Goal: Information Seeking & Learning: Learn about a topic

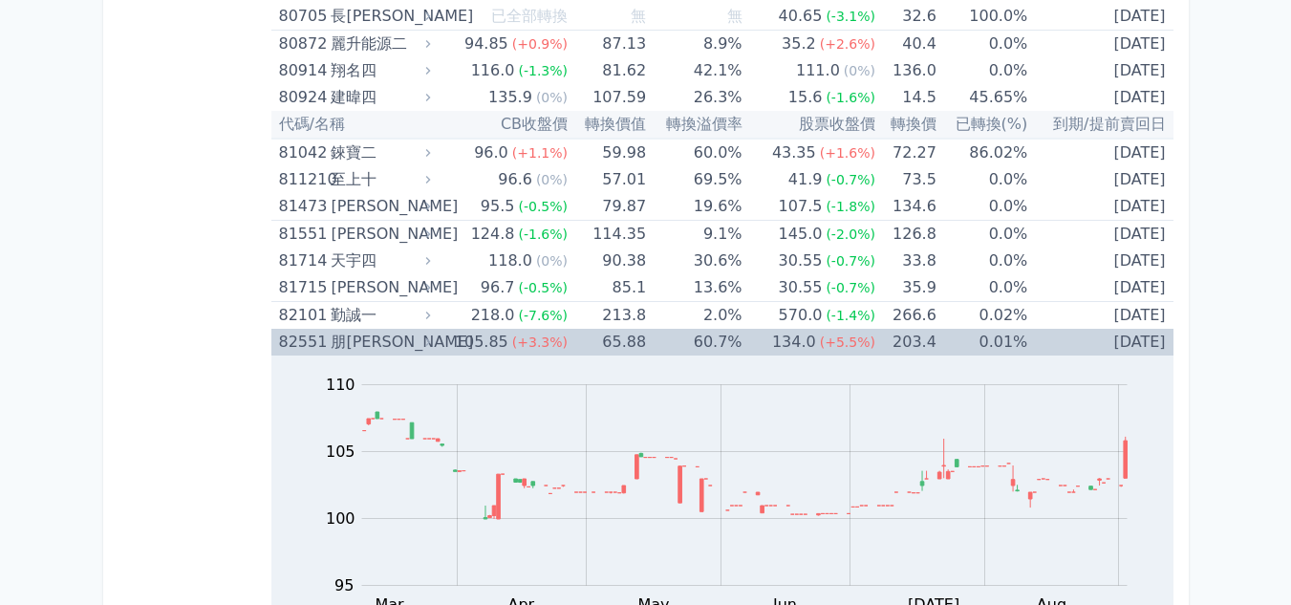
scroll to position [10624, 0]
click at [356, 350] on div "朋[PERSON_NAME]" at bounding box center [379, 342] width 96 height 27
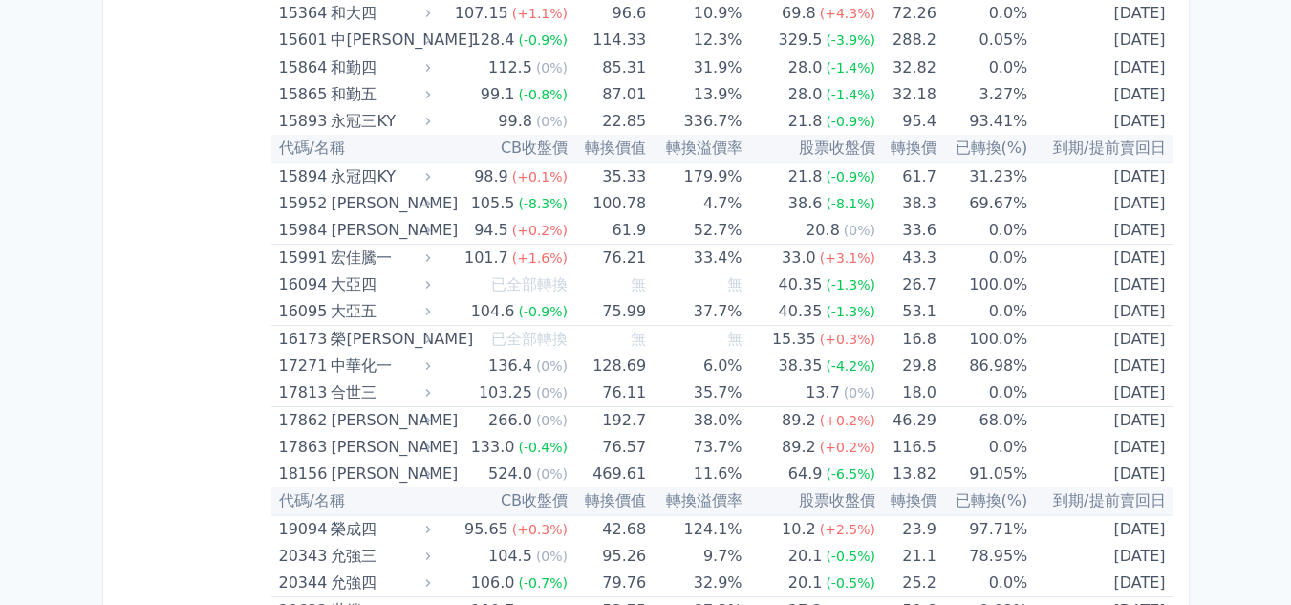
scroll to position [24, 0]
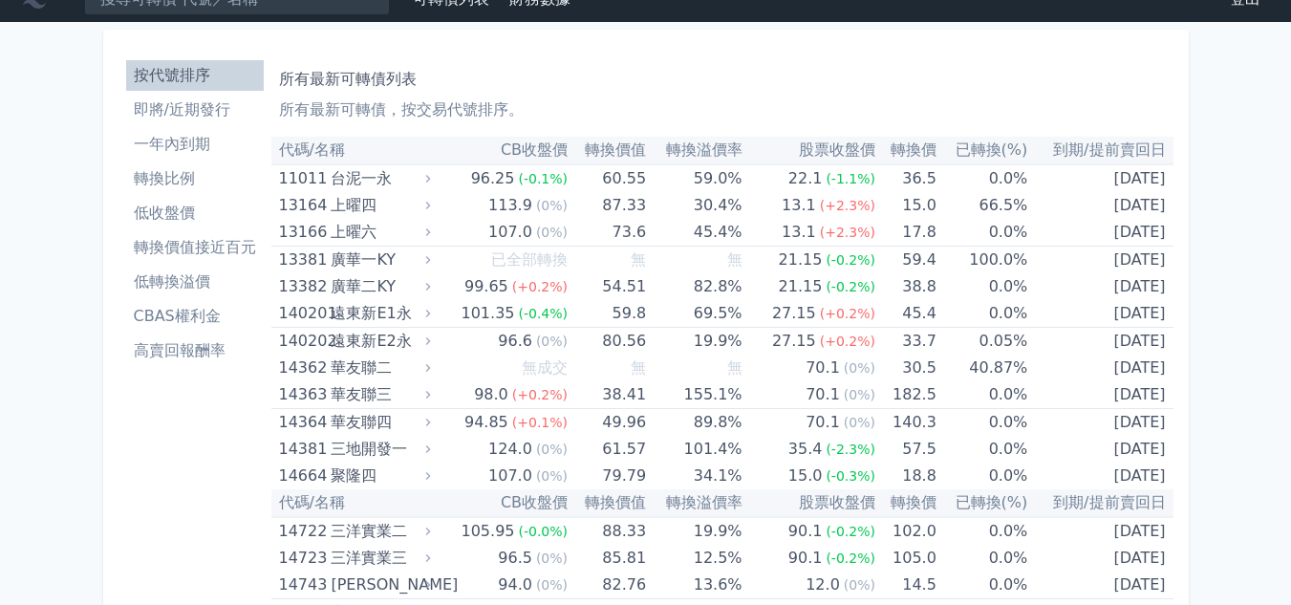
click at [216, 104] on li "即將/近期發行" at bounding box center [195, 109] width 138 height 23
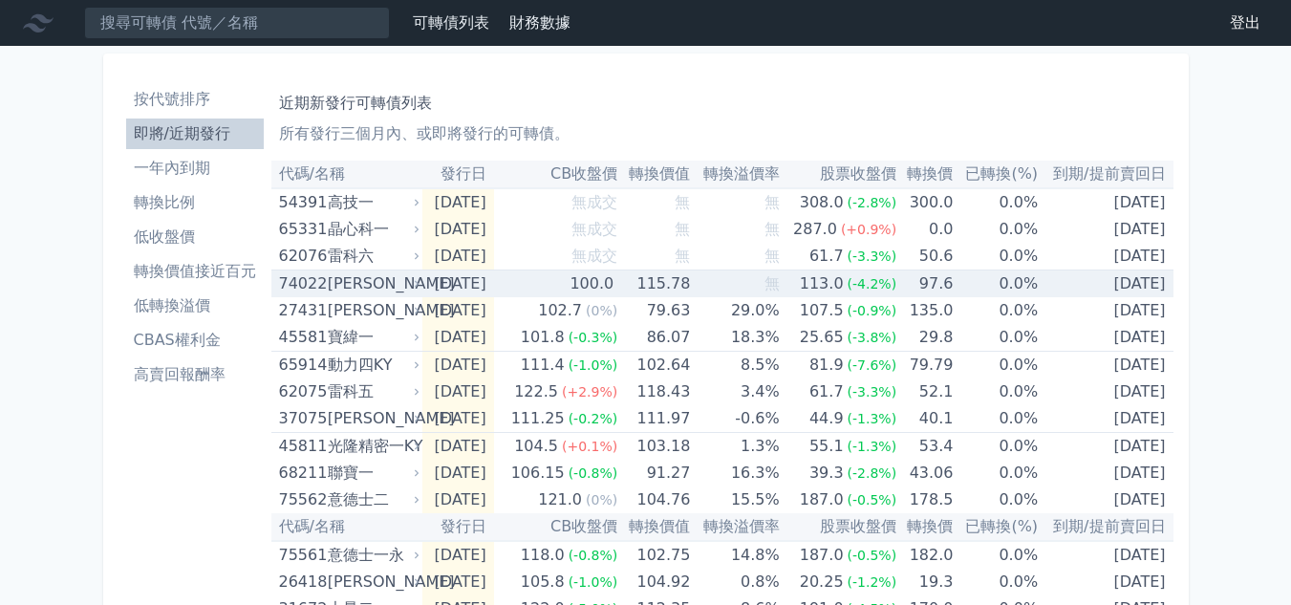
click at [643, 270] on td "115.78" at bounding box center [653, 284] width 73 height 28
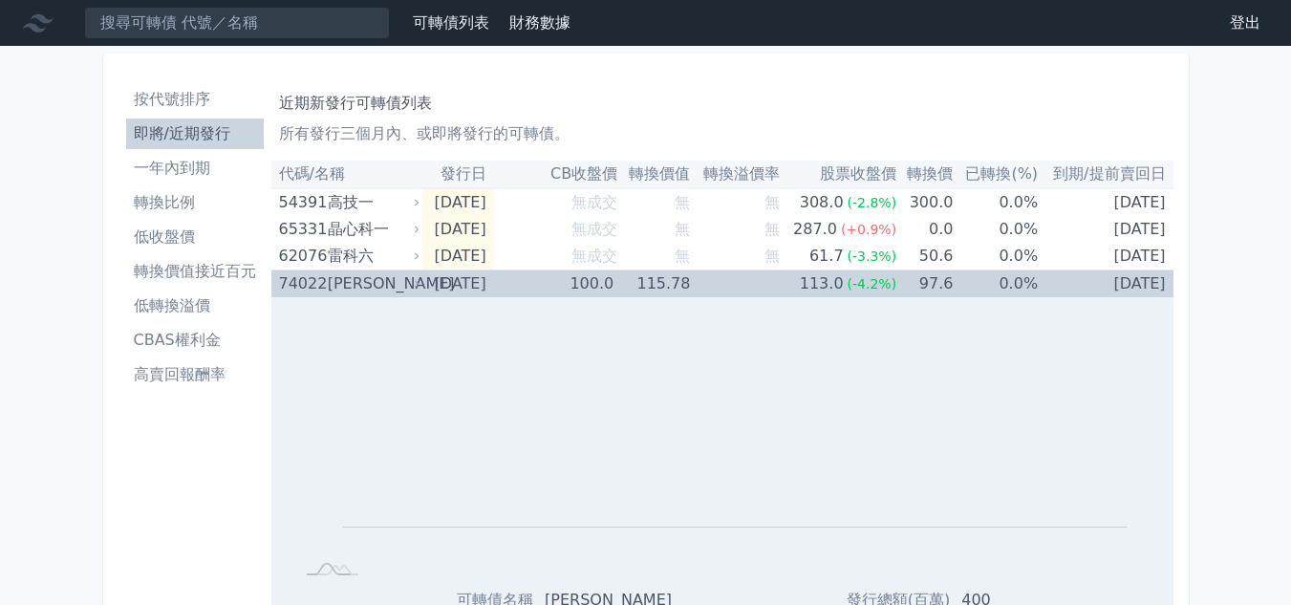
click at [638, 285] on td "115.78" at bounding box center [653, 284] width 73 height 28
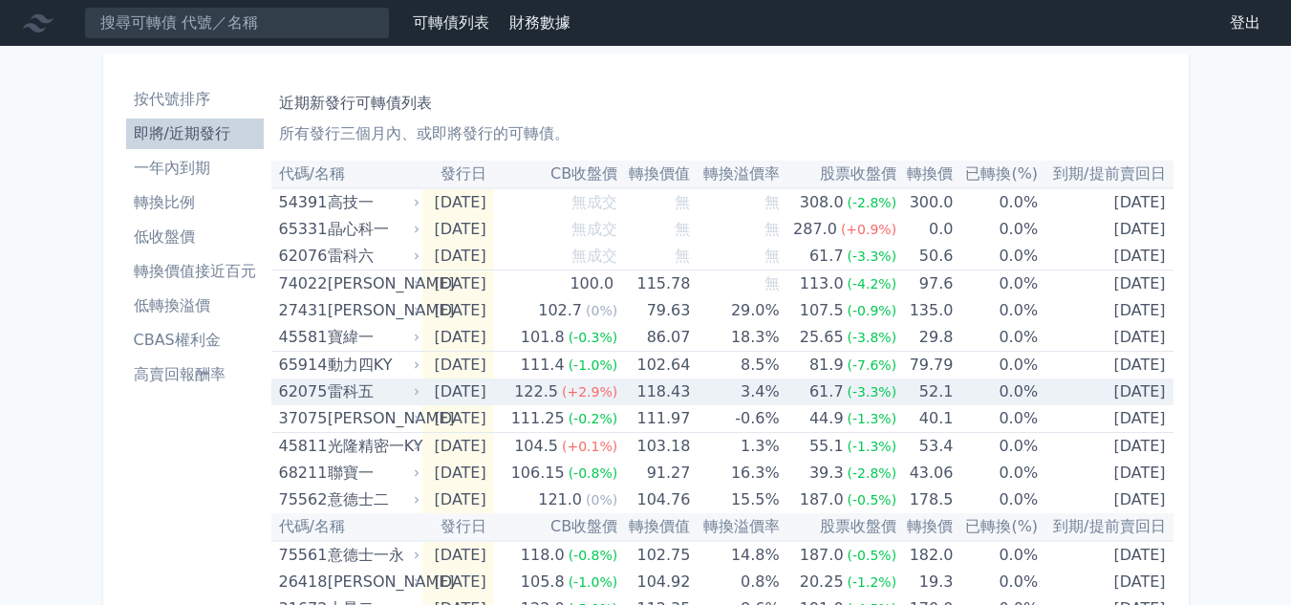
click at [493, 387] on td "[DATE]" at bounding box center [457, 391] width 71 height 27
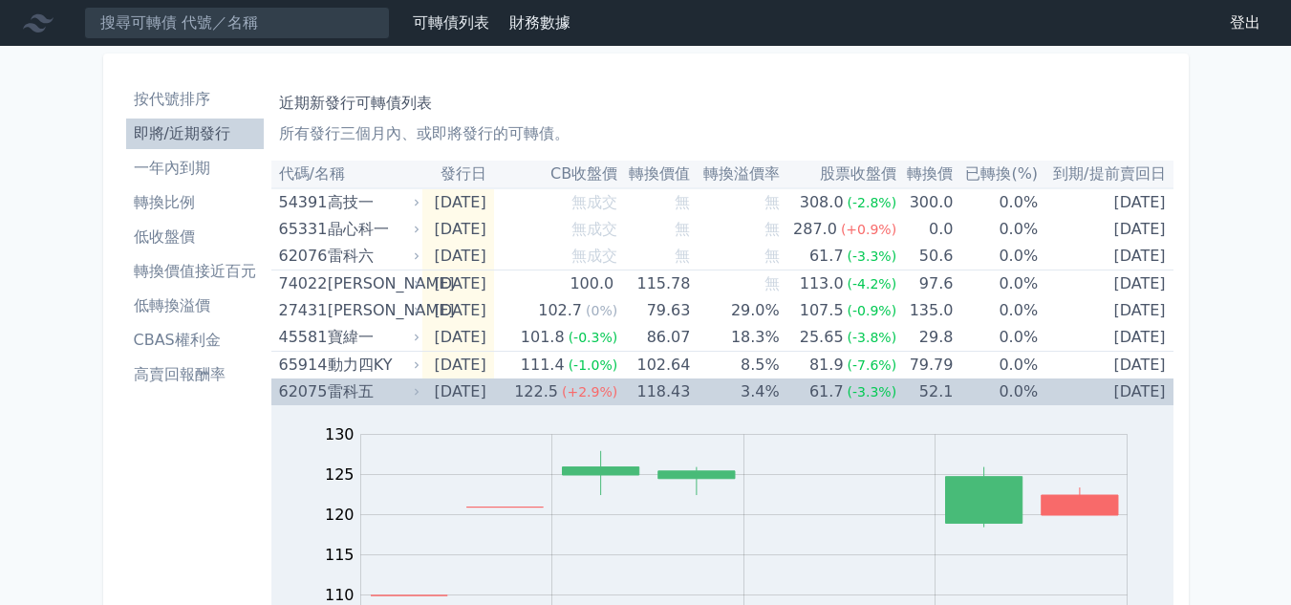
click at [651, 395] on td "118.43" at bounding box center [653, 391] width 73 height 27
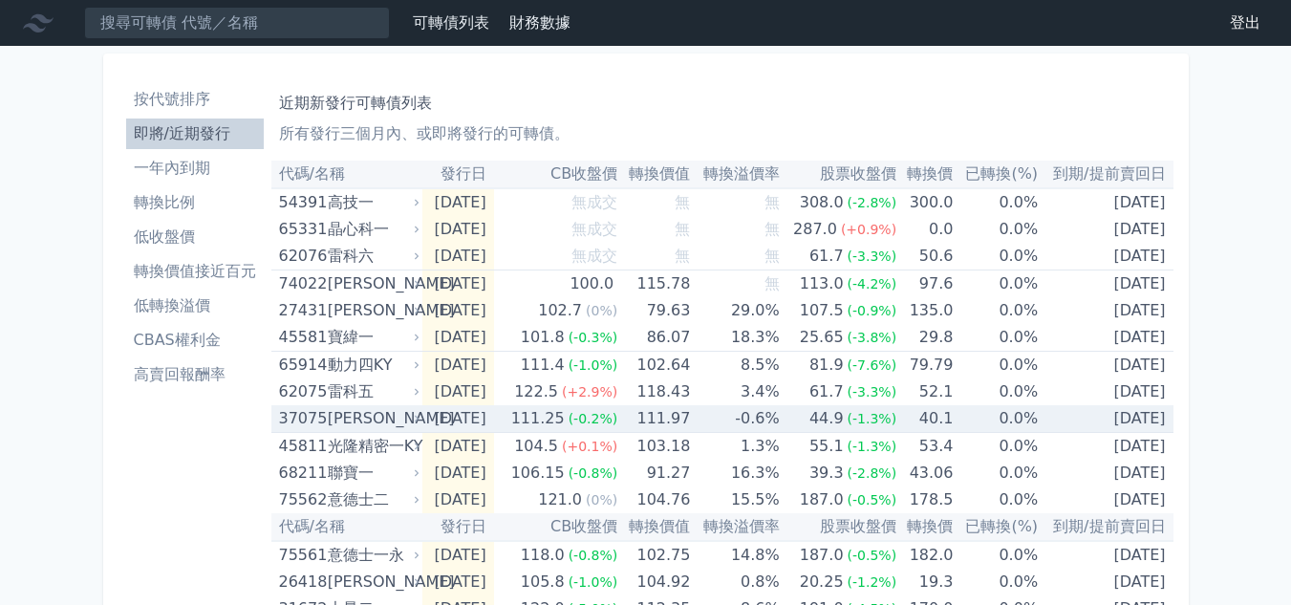
scroll to position [96, 0]
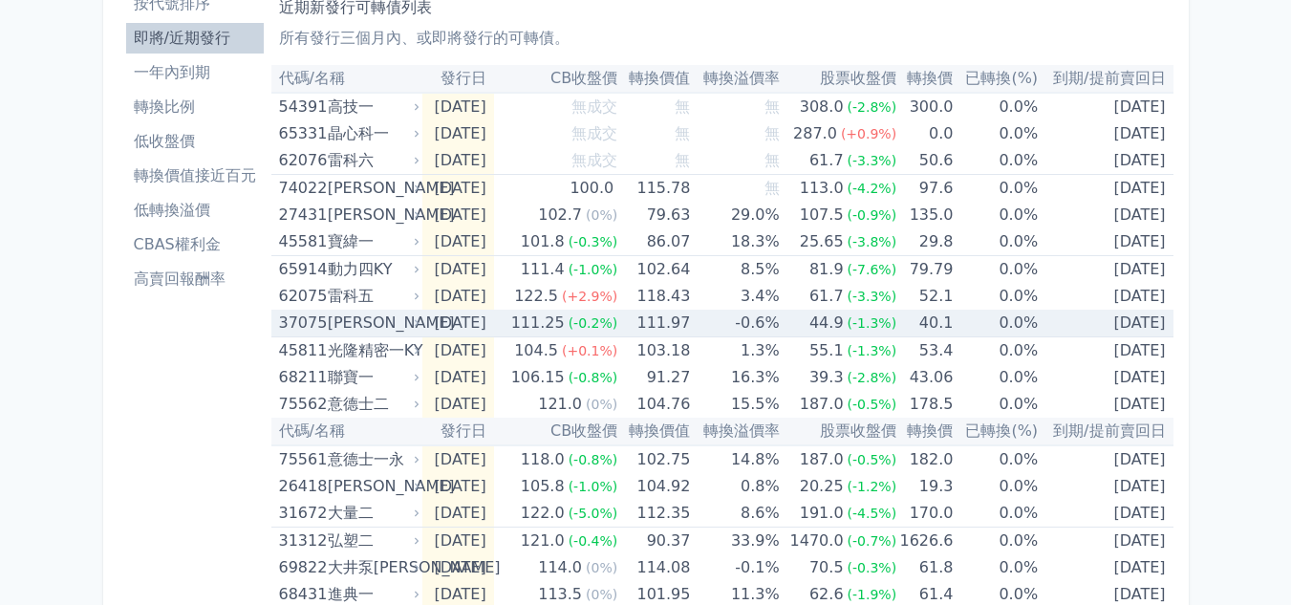
click at [690, 329] on td "111.97" at bounding box center [653, 323] width 73 height 28
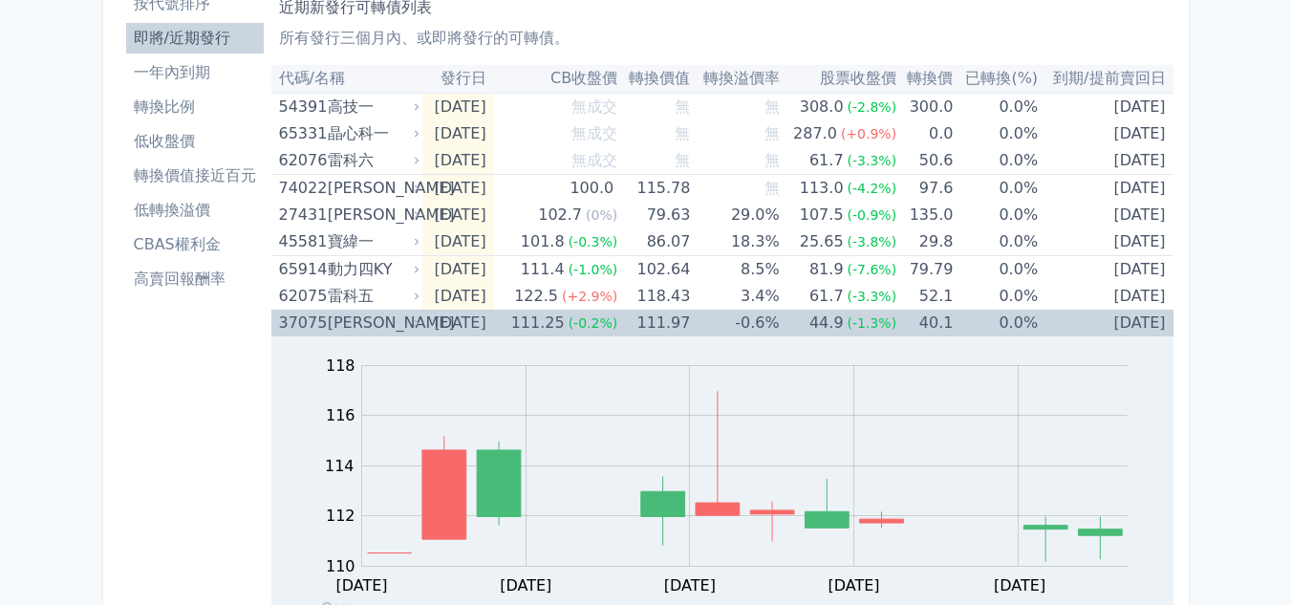
click at [690, 329] on td "111.97" at bounding box center [653, 322] width 73 height 27
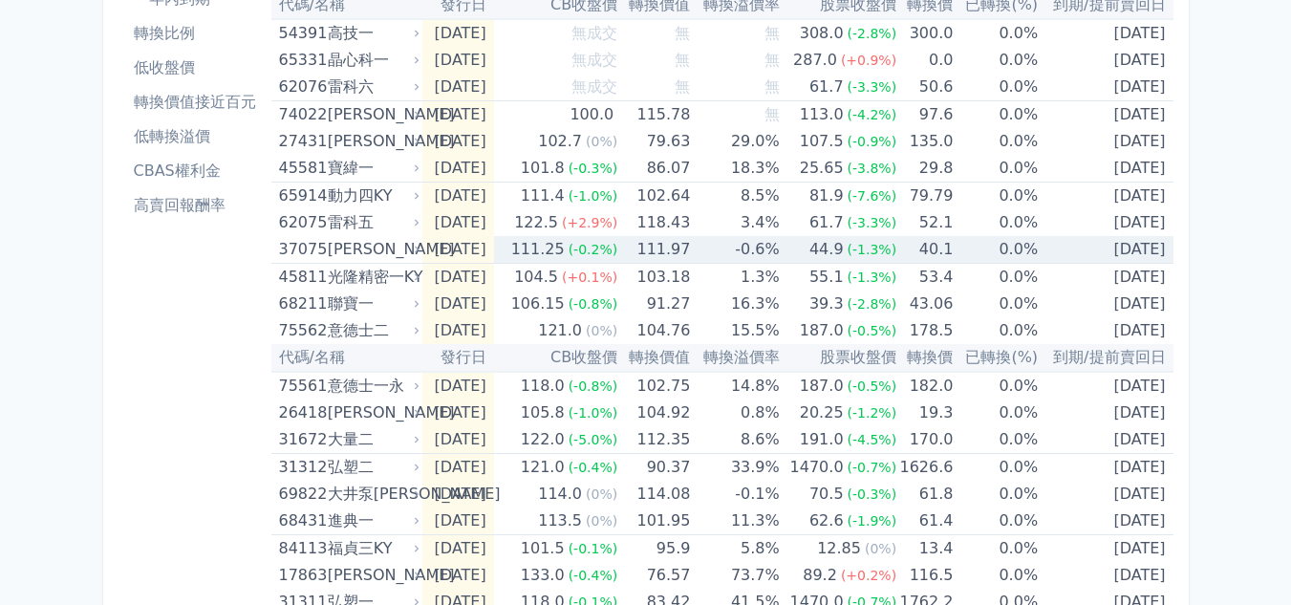
scroll to position [191, 0]
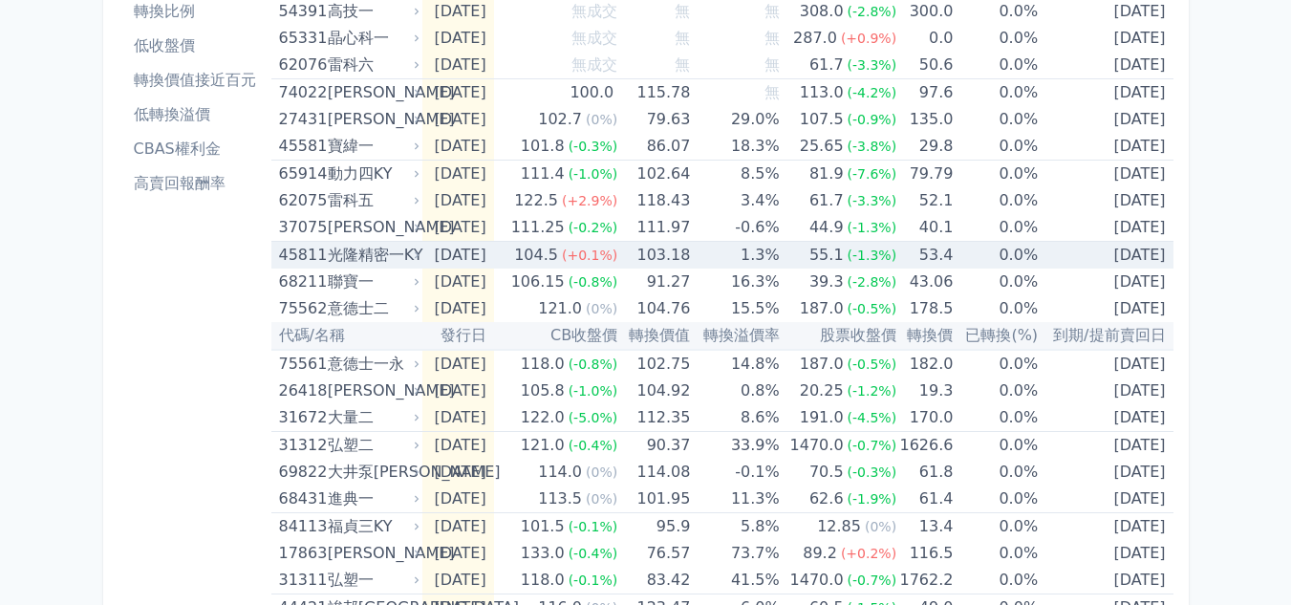
click at [639, 255] on td "103.18" at bounding box center [653, 256] width 73 height 28
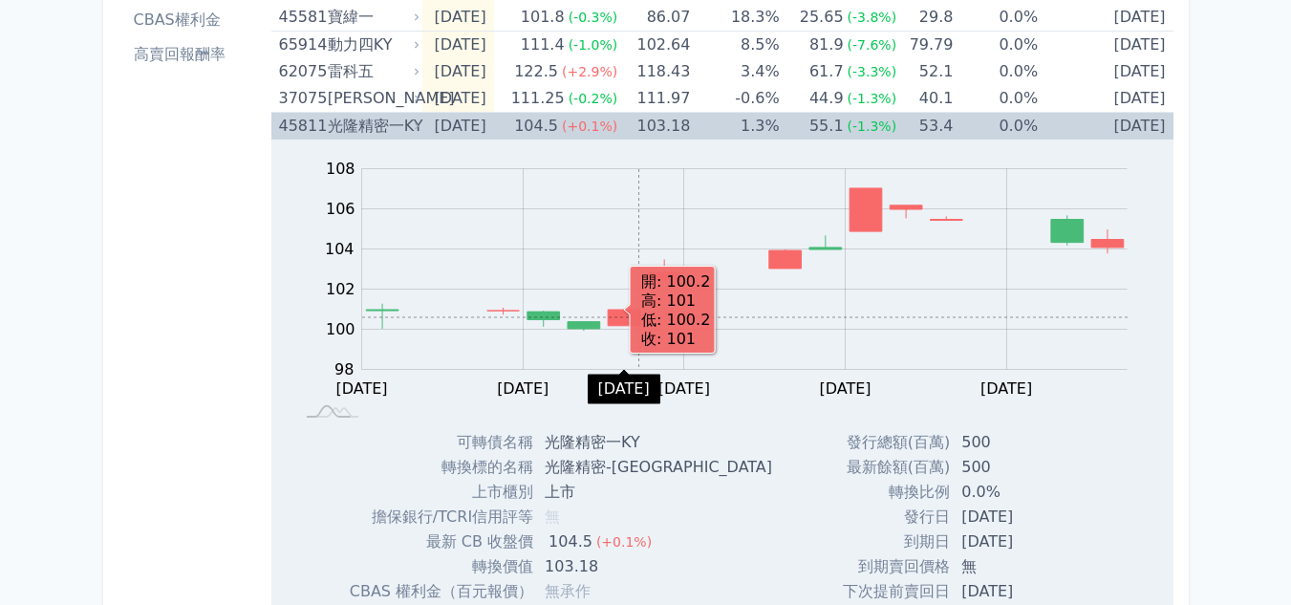
scroll to position [287, 0]
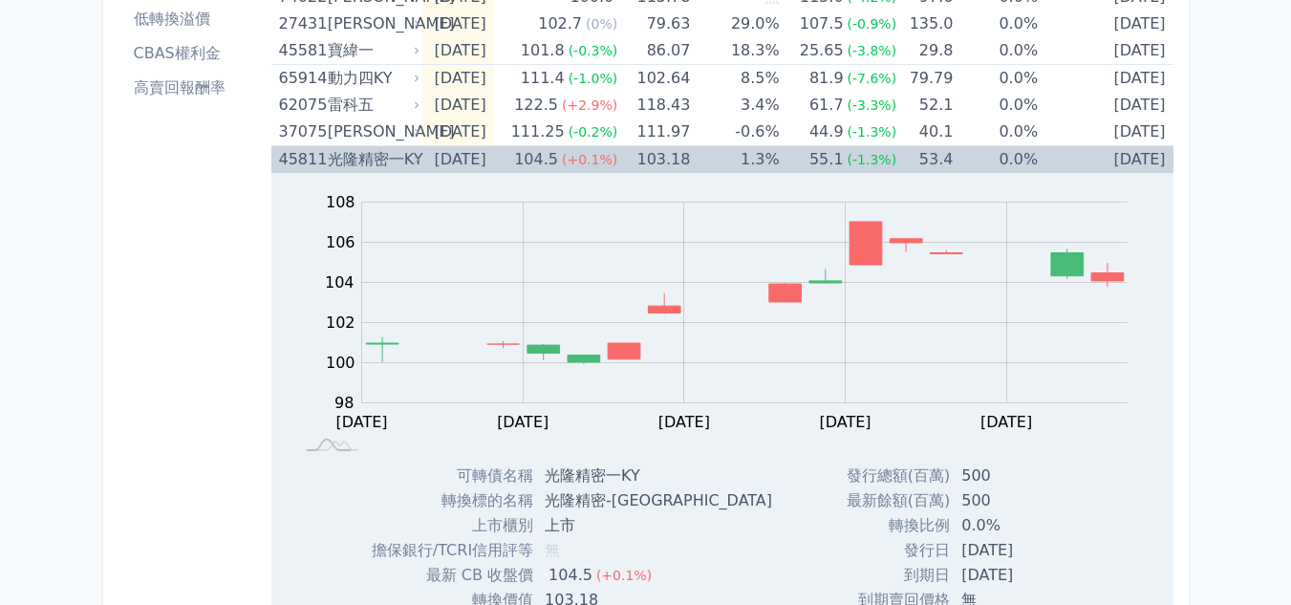
click at [641, 154] on td "103.18" at bounding box center [653, 160] width 73 height 28
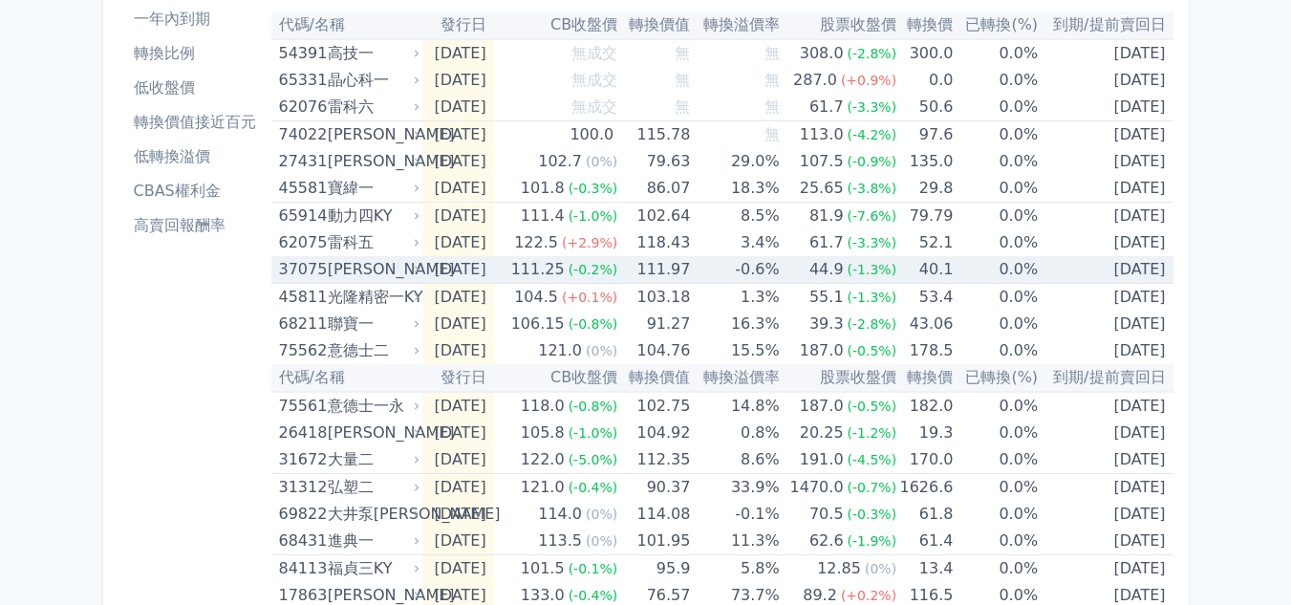
scroll to position [0, 0]
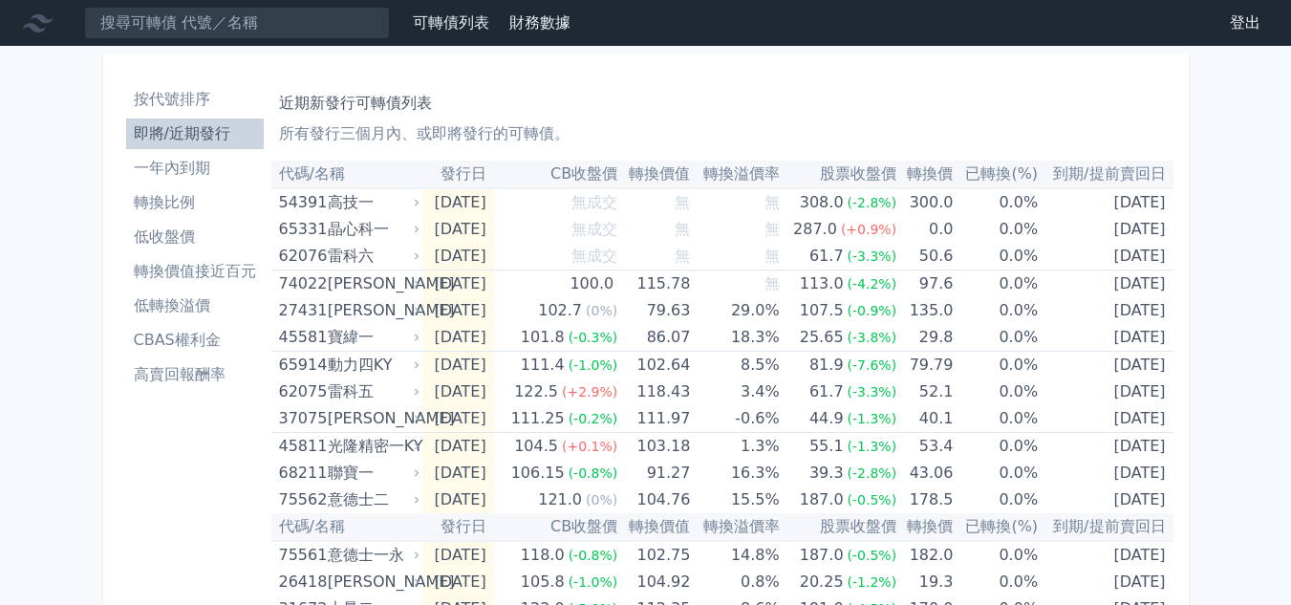
click at [189, 93] on li "按代號排序" at bounding box center [195, 99] width 138 height 23
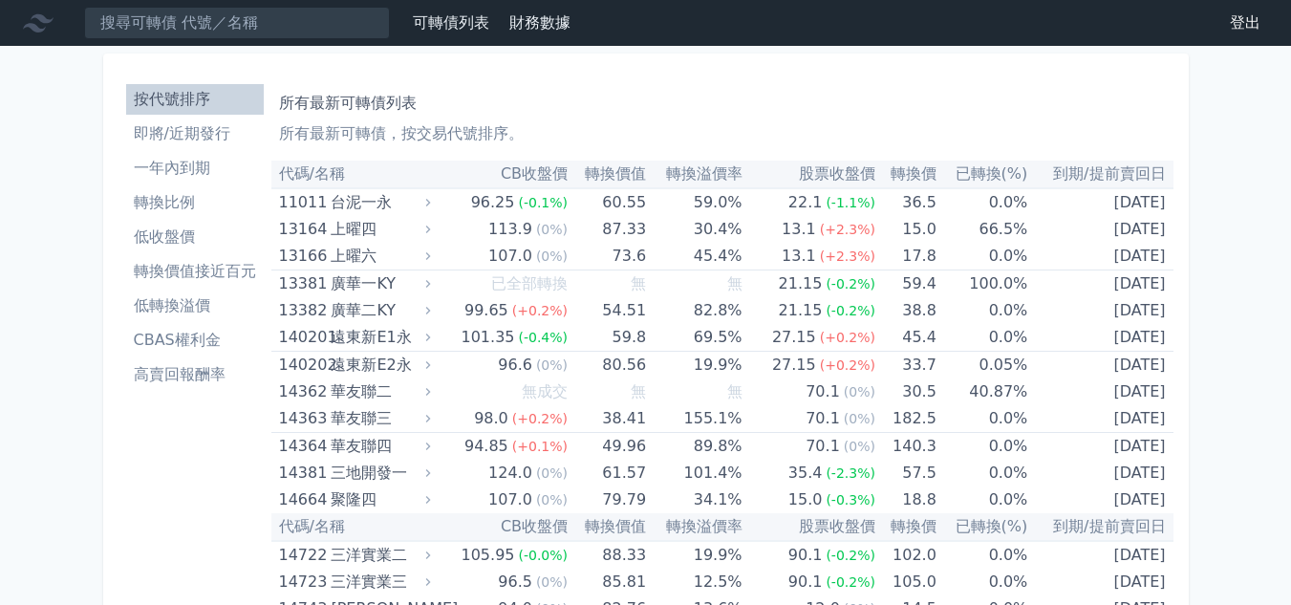
click at [211, 143] on li "即將/近期發行" at bounding box center [195, 133] width 138 height 23
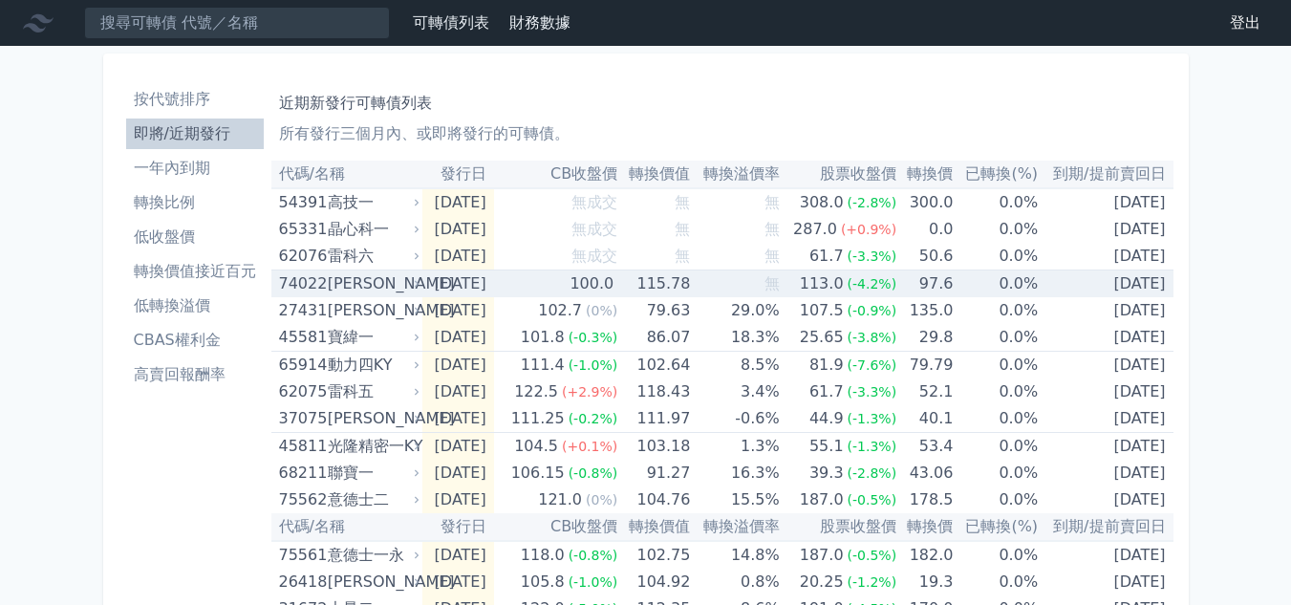
click at [737, 279] on td "無" at bounding box center [734, 284] width 89 height 28
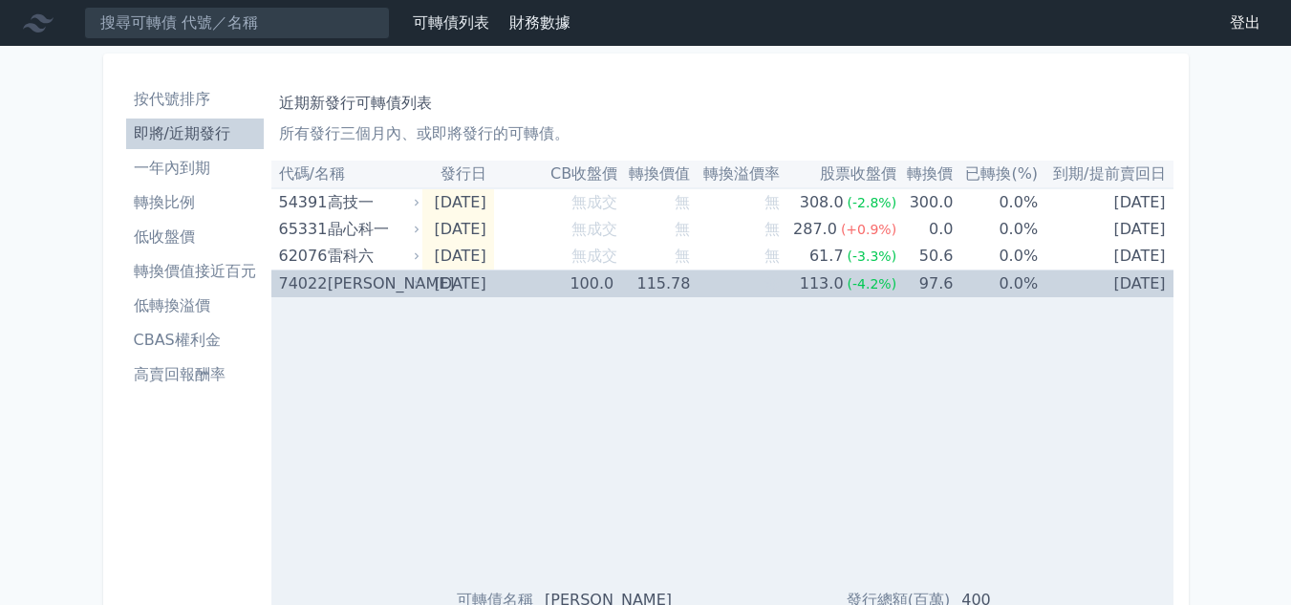
click at [737, 279] on td "無" at bounding box center [734, 284] width 89 height 28
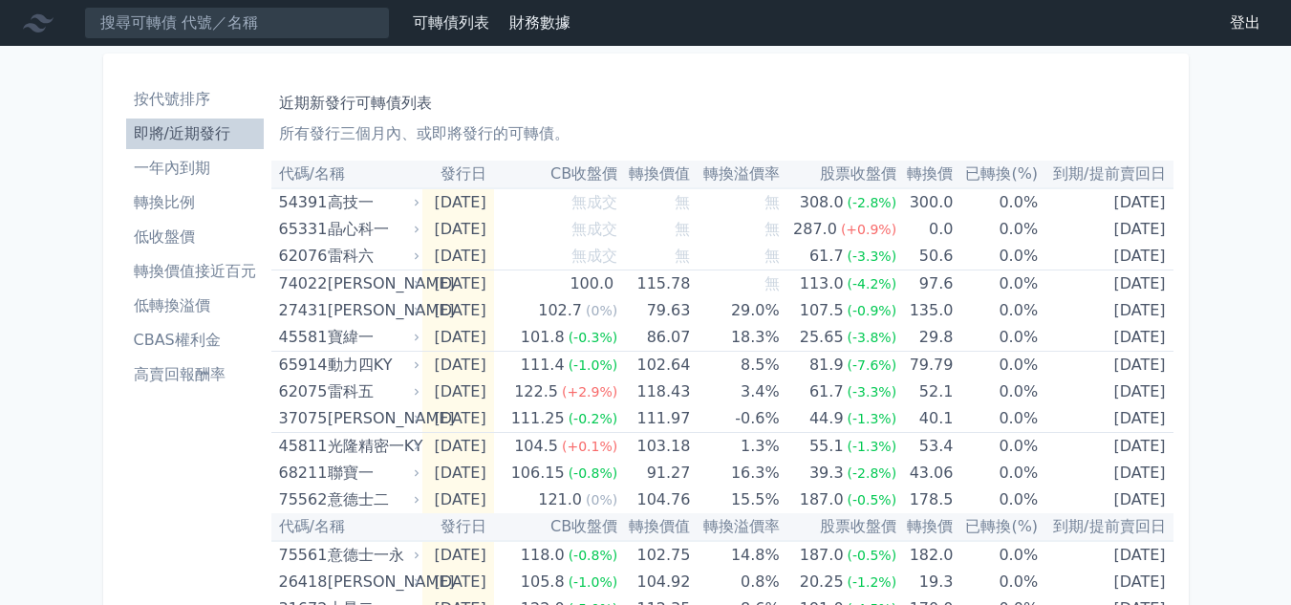
click at [202, 99] on li "按代號排序" at bounding box center [195, 99] width 138 height 23
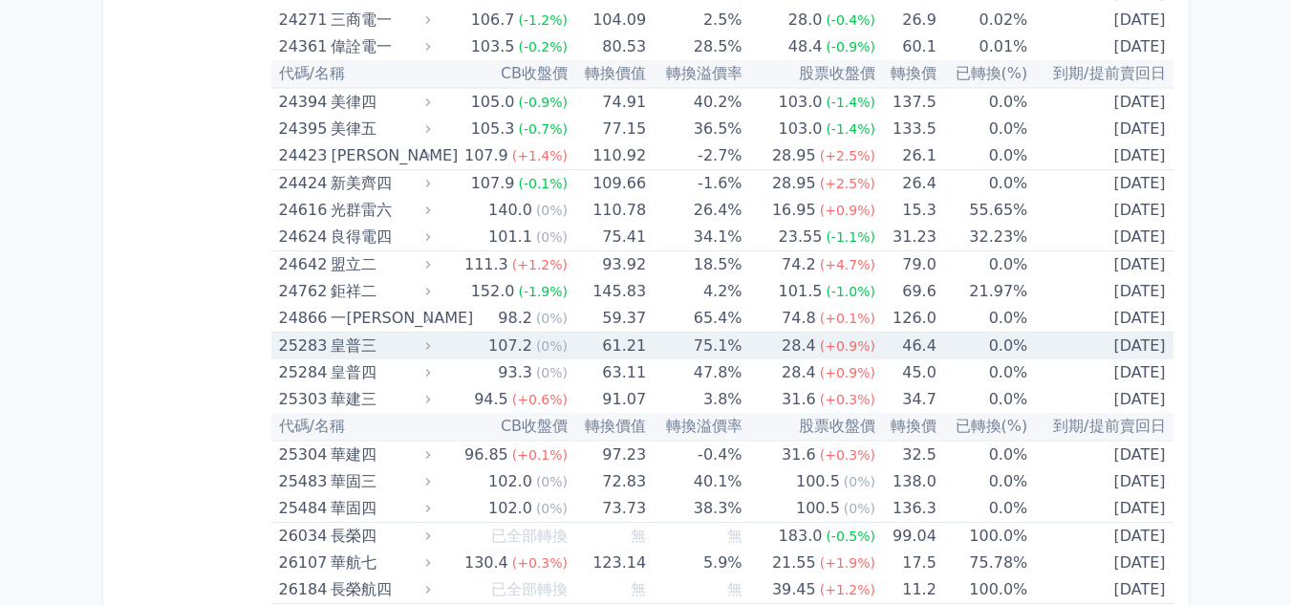
scroll to position [1624, 0]
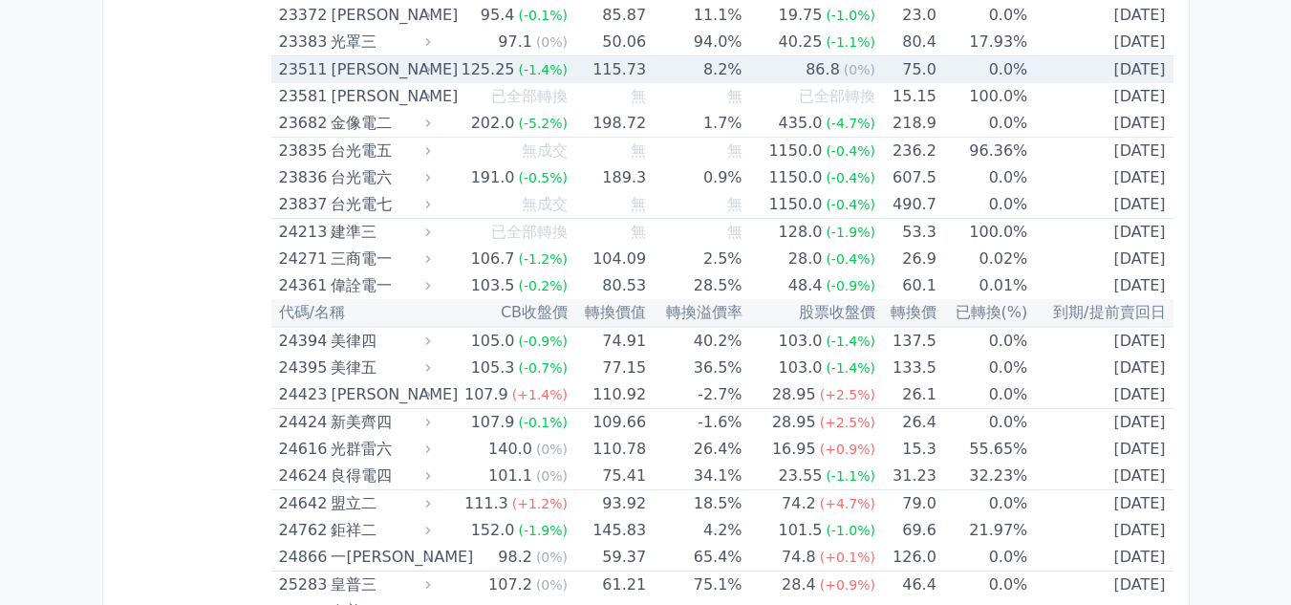
click at [781, 60] on td "86.8 (0%)" at bounding box center [808, 70] width 133 height 28
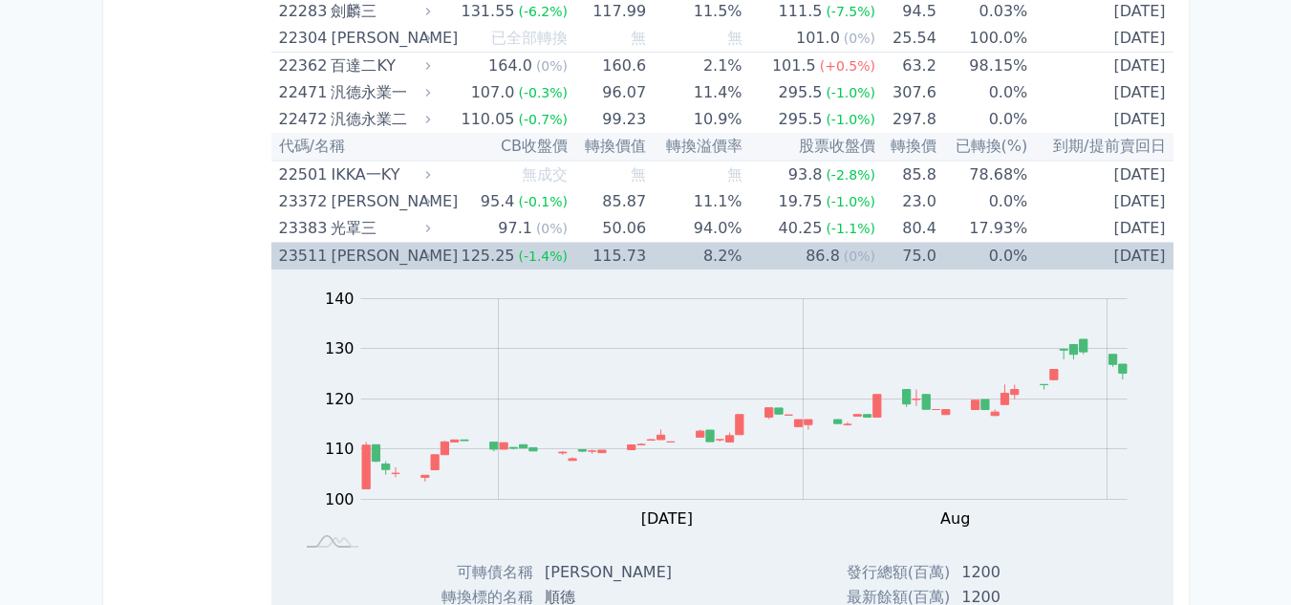
scroll to position [1433, 0]
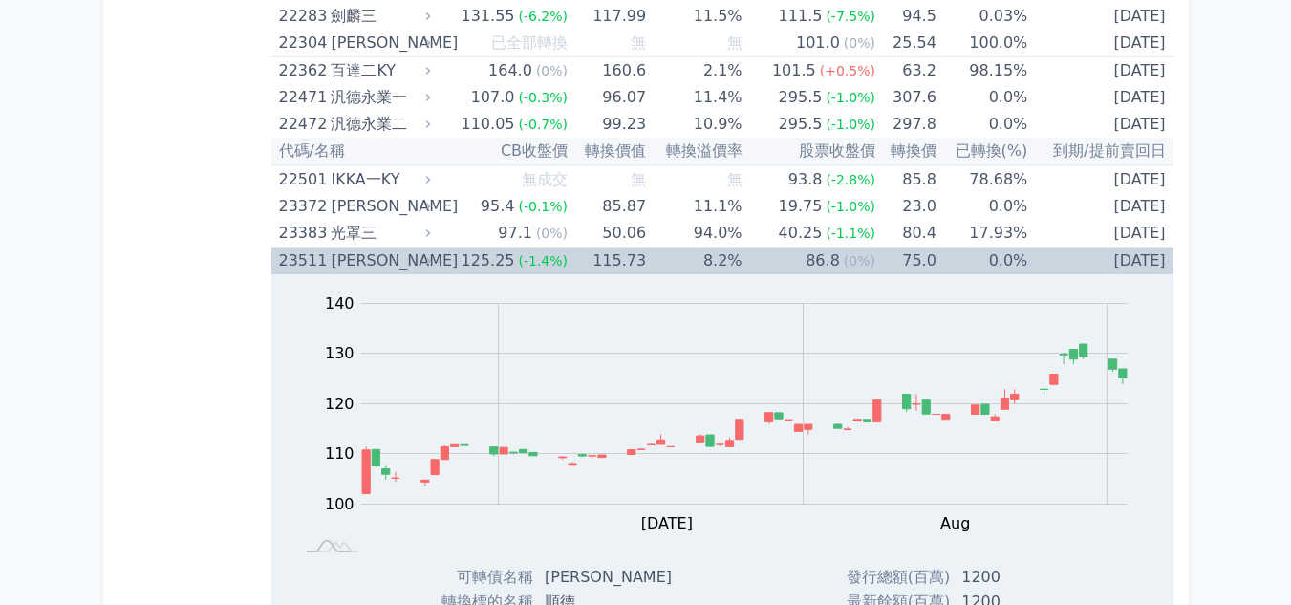
click at [731, 264] on td "8.2%" at bounding box center [694, 261] width 96 height 28
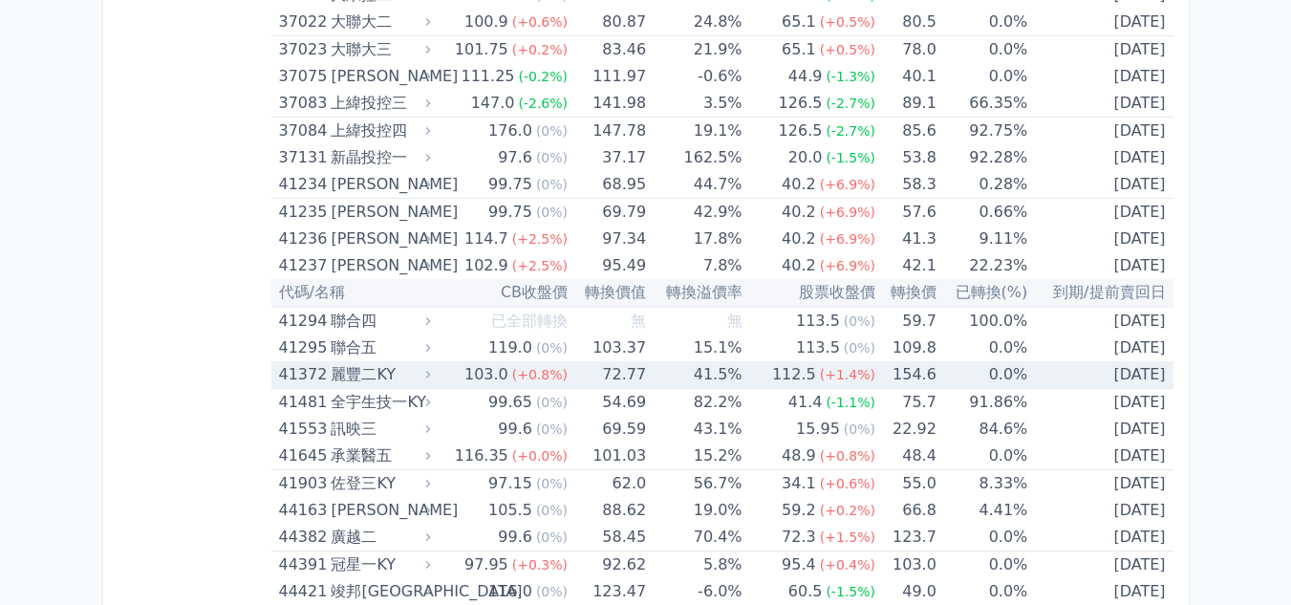
scroll to position [5158, 0]
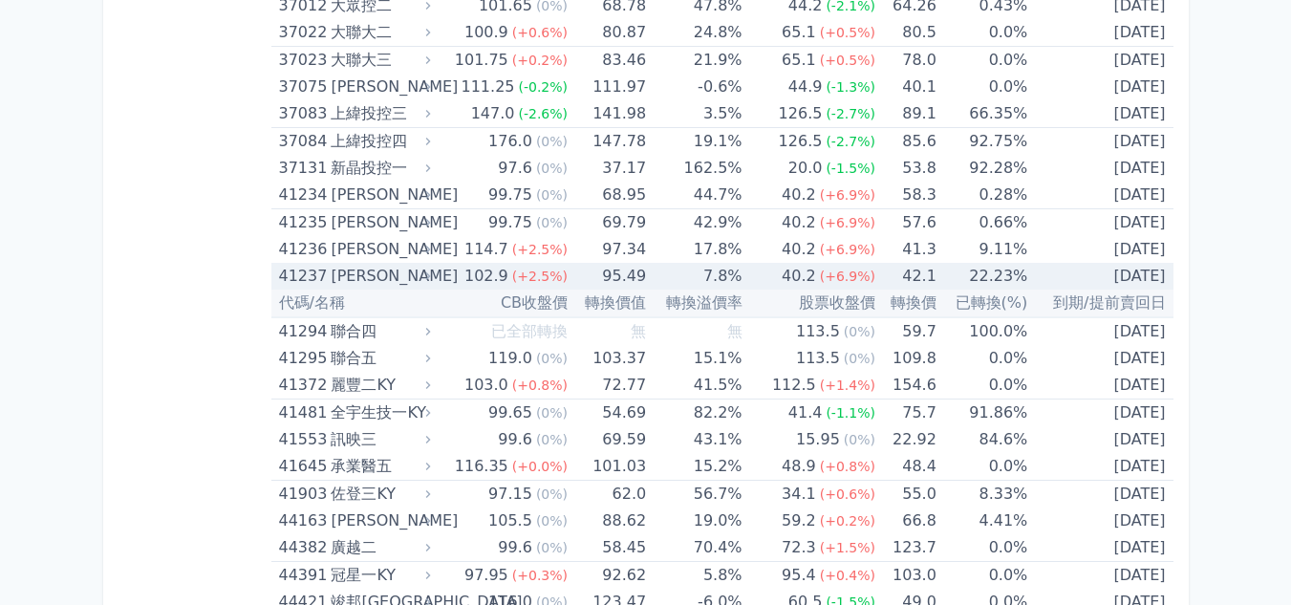
click at [339, 274] on div "[PERSON_NAME]" at bounding box center [379, 276] width 96 height 27
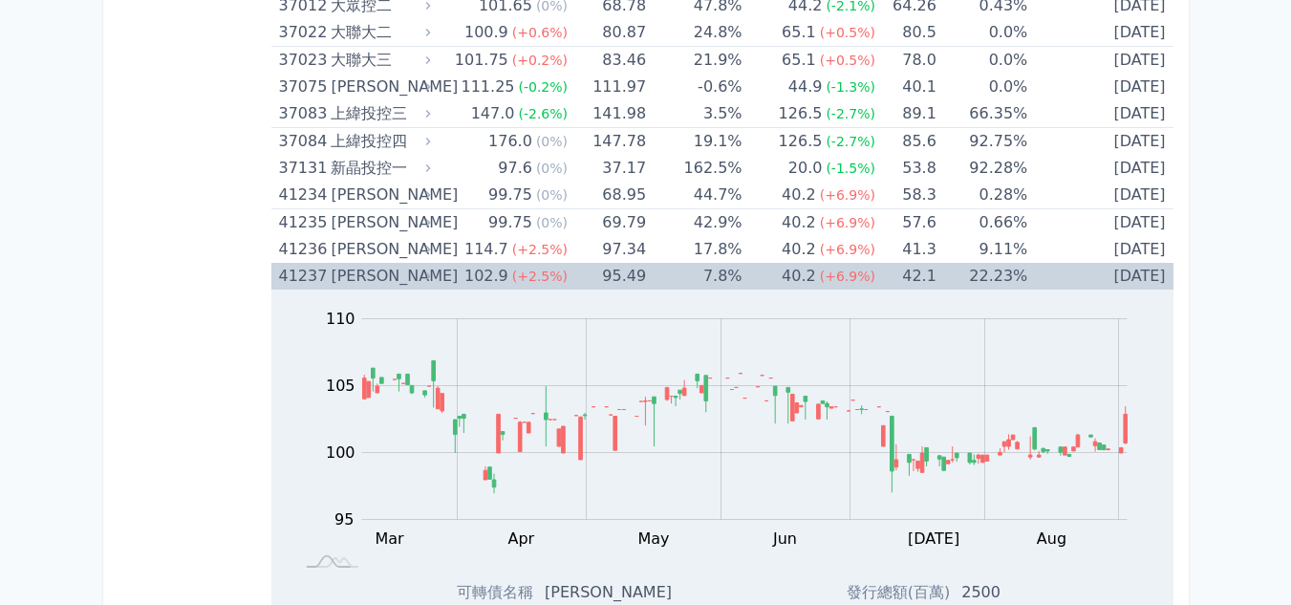
click at [339, 274] on div "[PERSON_NAME]" at bounding box center [379, 276] width 96 height 27
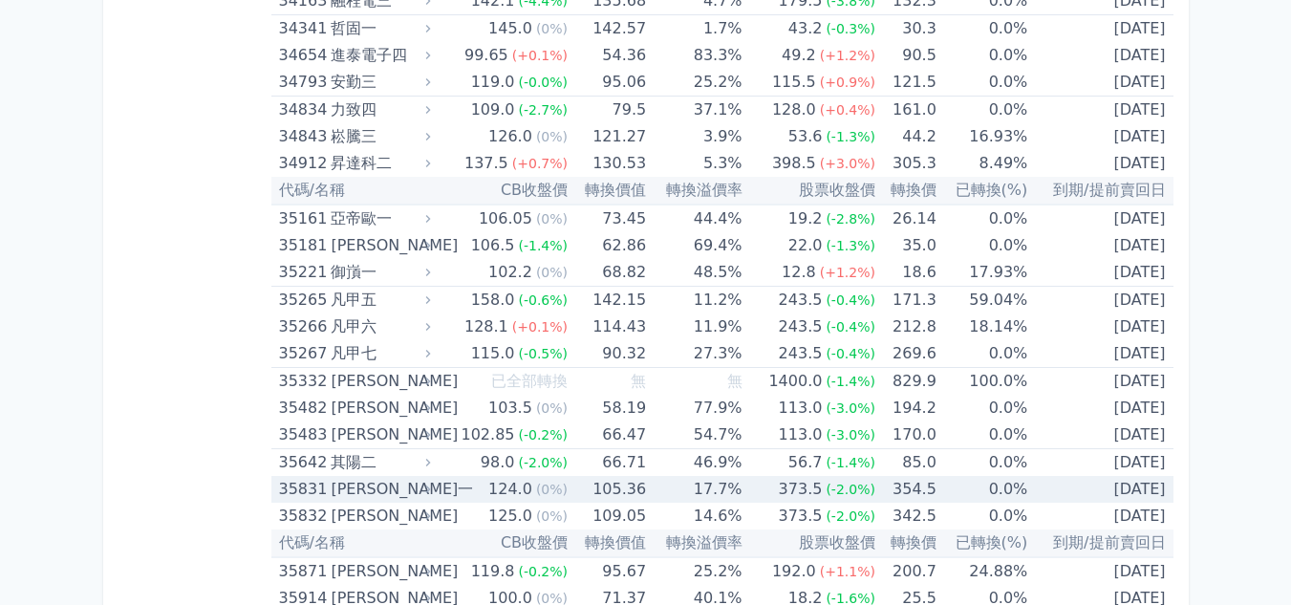
scroll to position [4203, 0]
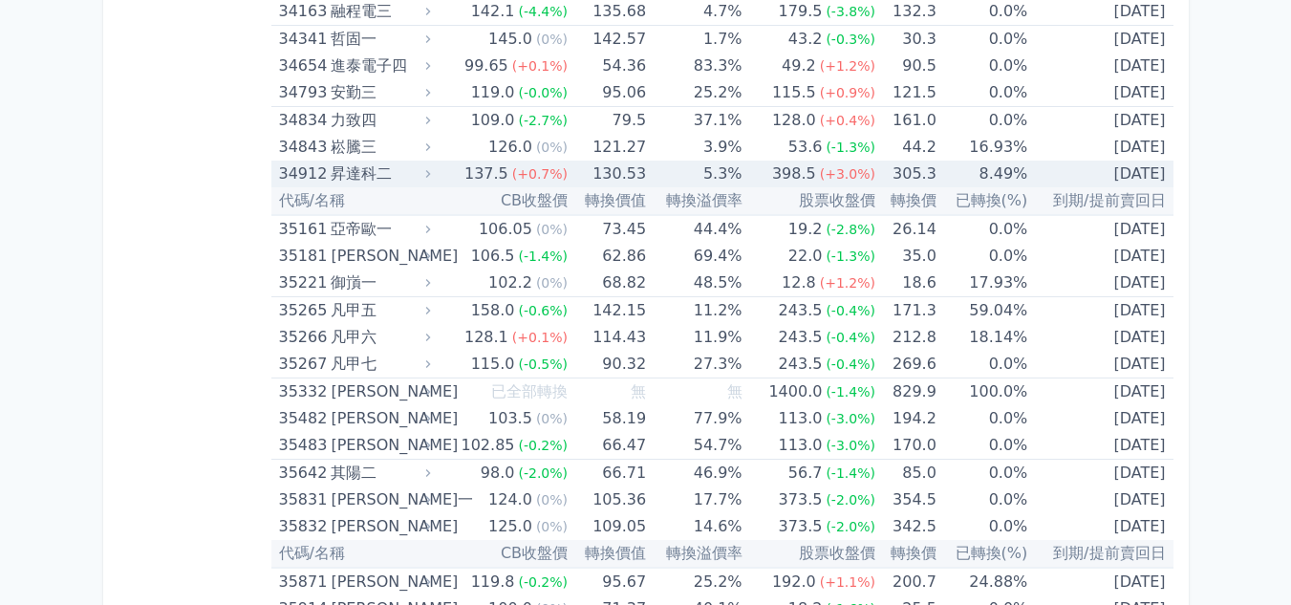
click at [462, 174] on td "137.5 (+0.7%)" at bounding box center [501, 173] width 133 height 27
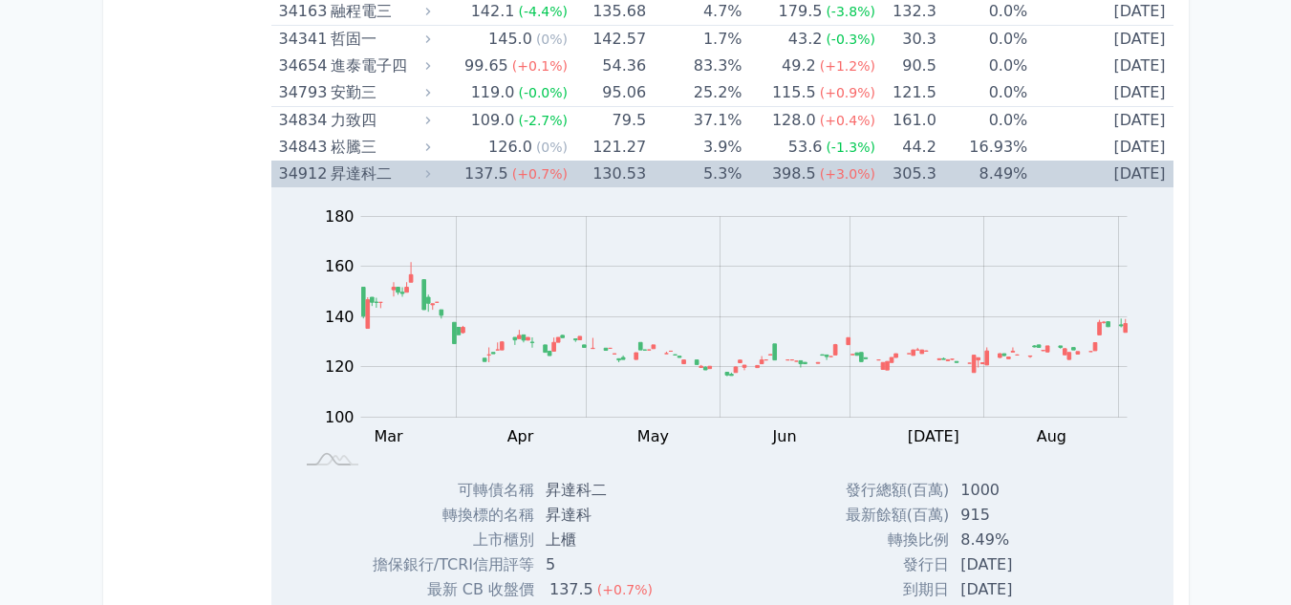
click at [462, 174] on td "137.5 (+0.7%)" at bounding box center [501, 173] width 133 height 27
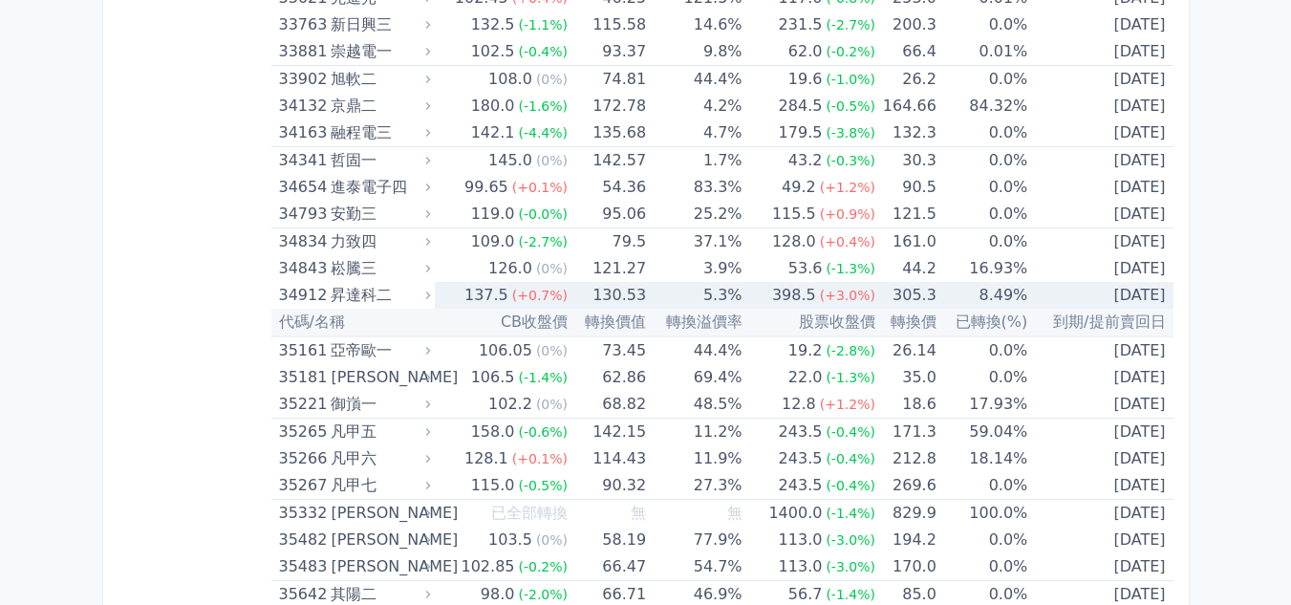
scroll to position [4012, 0]
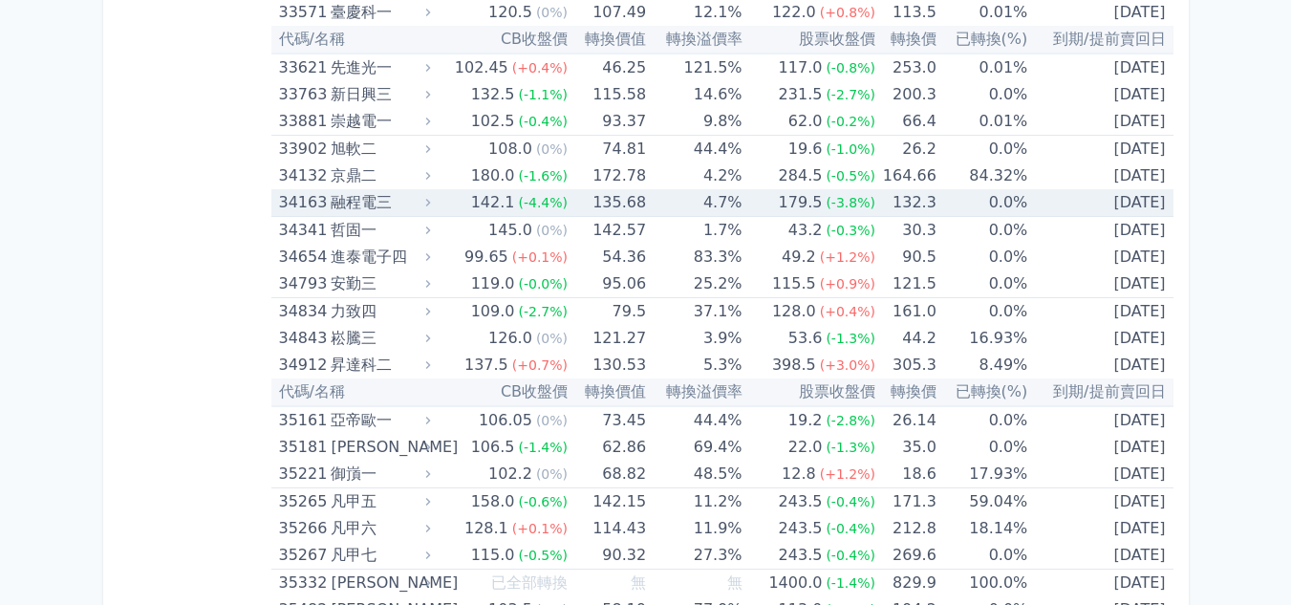
click at [447, 194] on td "142.1 (-4.4%)" at bounding box center [501, 203] width 133 height 28
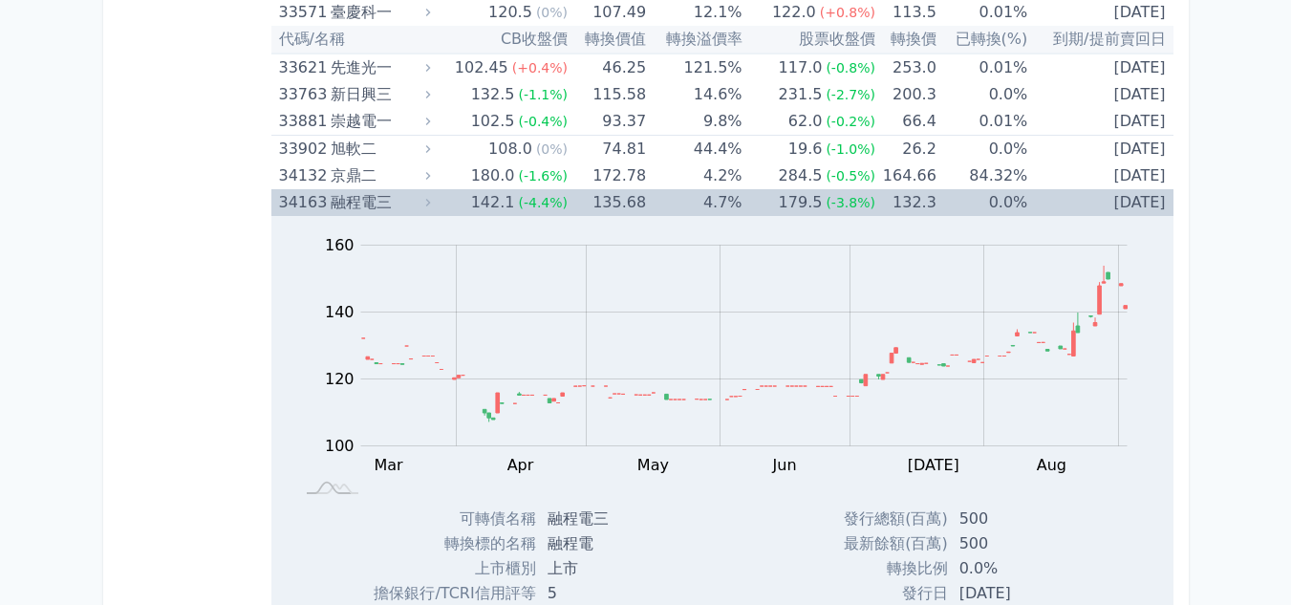
scroll to position [4108, 0]
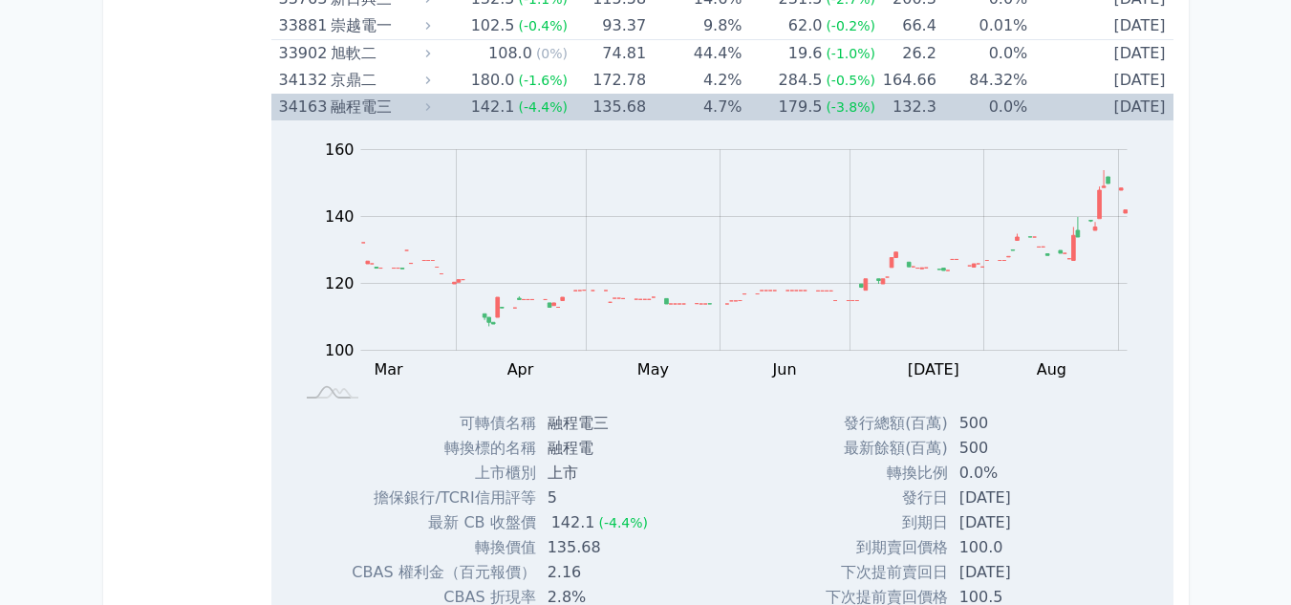
click at [464, 104] on td "142.1 (-4.4%)" at bounding box center [501, 107] width 133 height 27
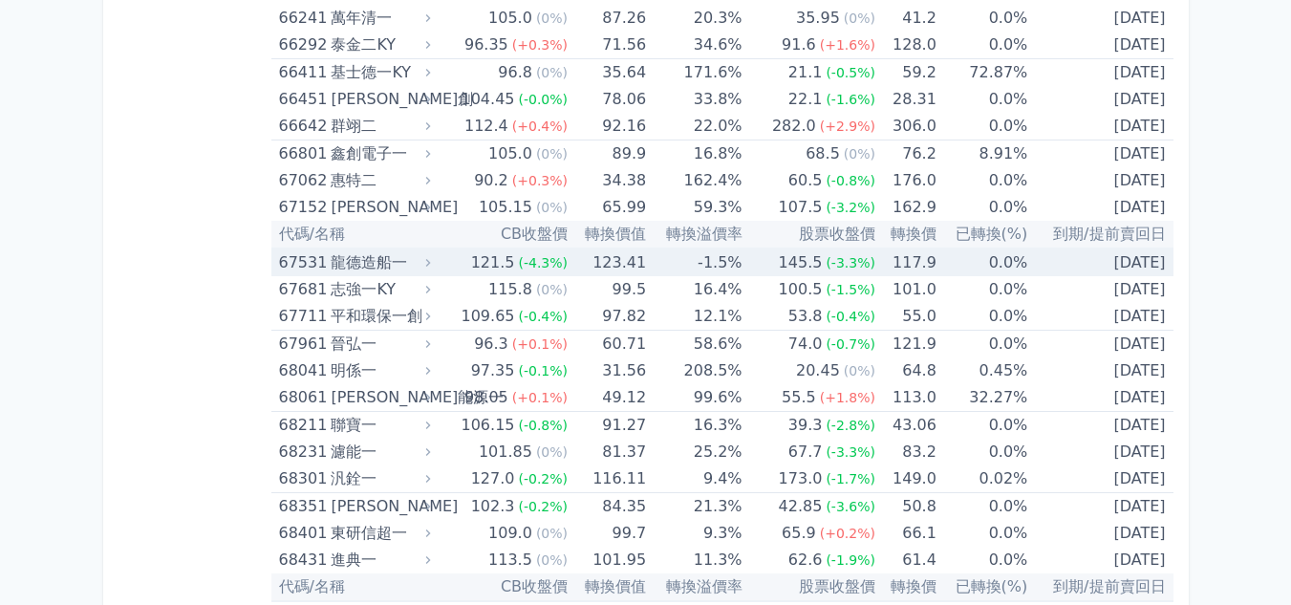
scroll to position [9170, 0]
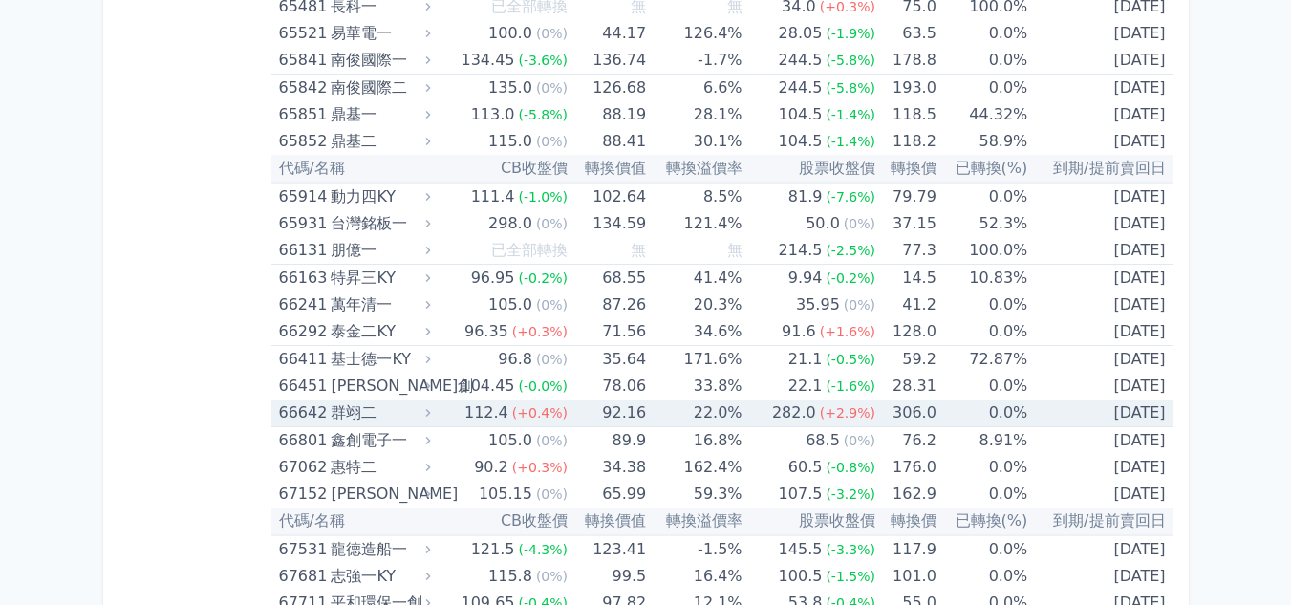
click at [521, 412] on span "(+0.4%)" at bounding box center [539, 412] width 55 height 15
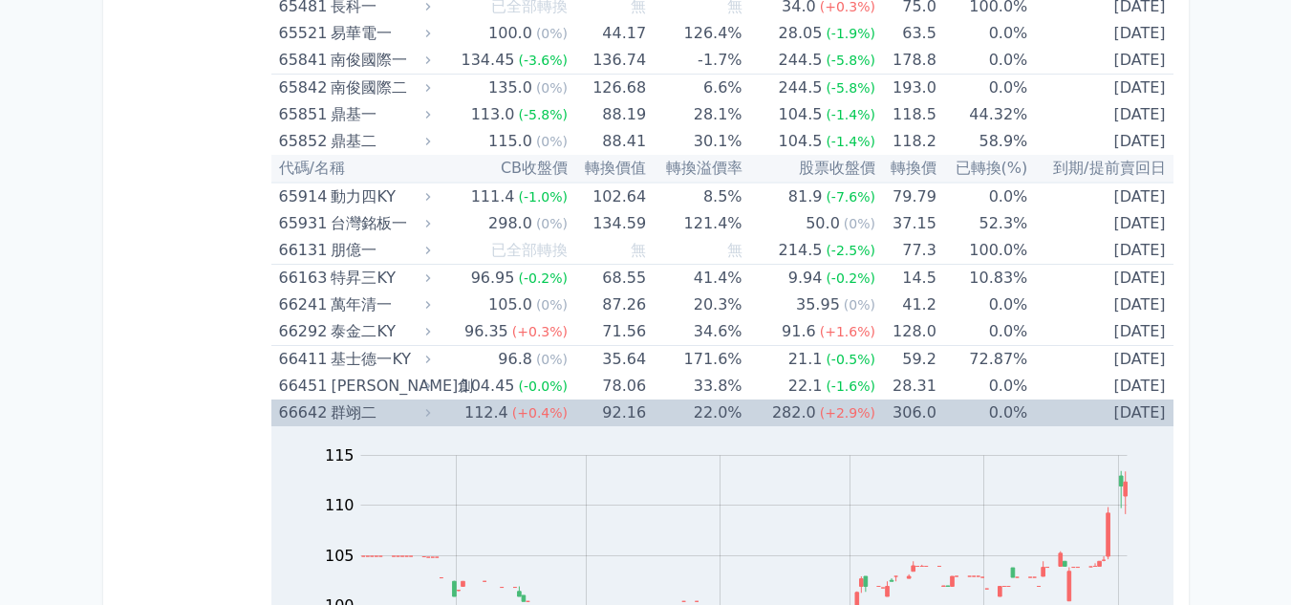
click at [525, 407] on span "(+0.4%)" at bounding box center [539, 412] width 55 height 15
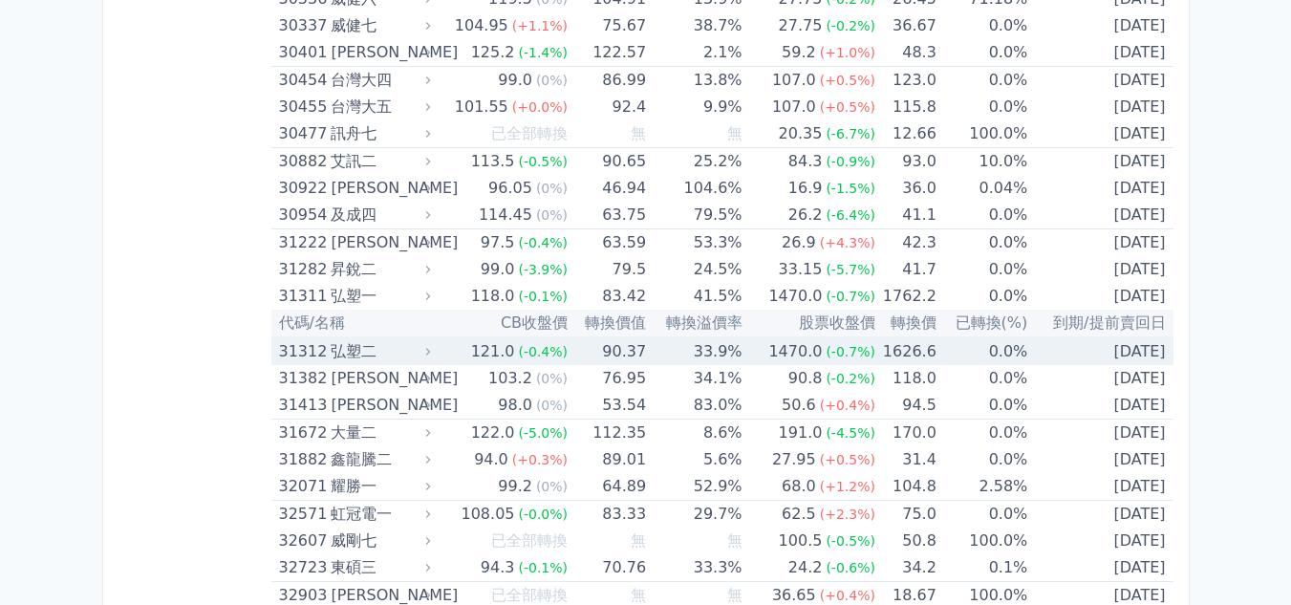
scroll to position [3057, 0]
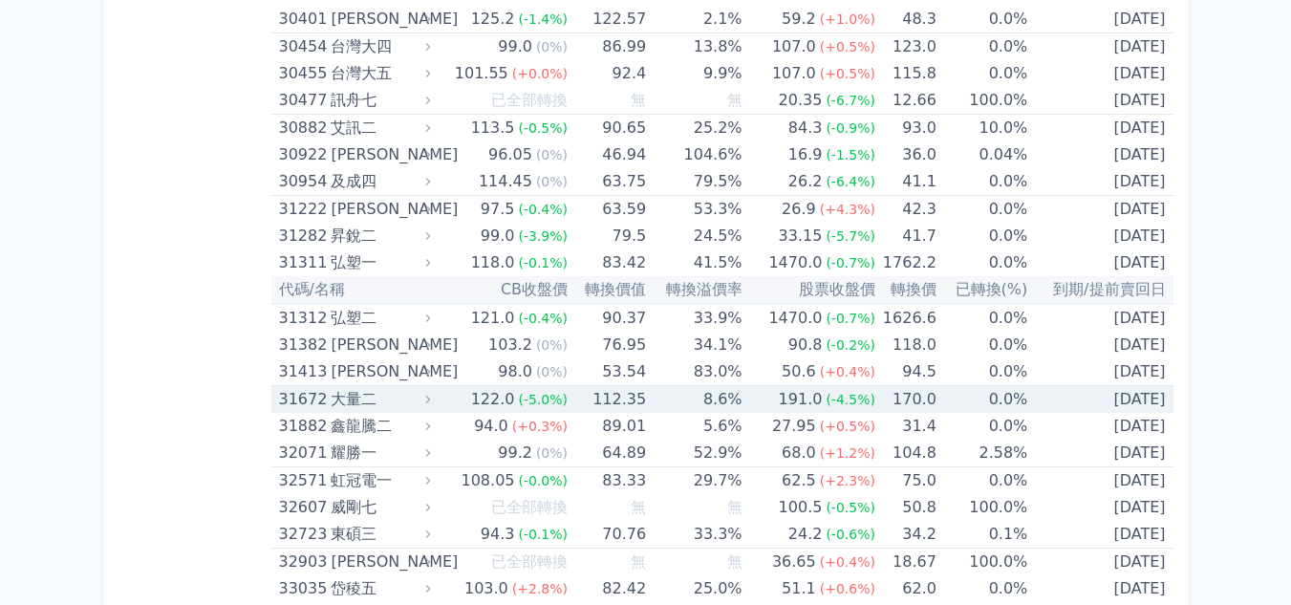
click at [523, 403] on span "(-5.0%)" at bounding box center [543, 399] width 50 height 15
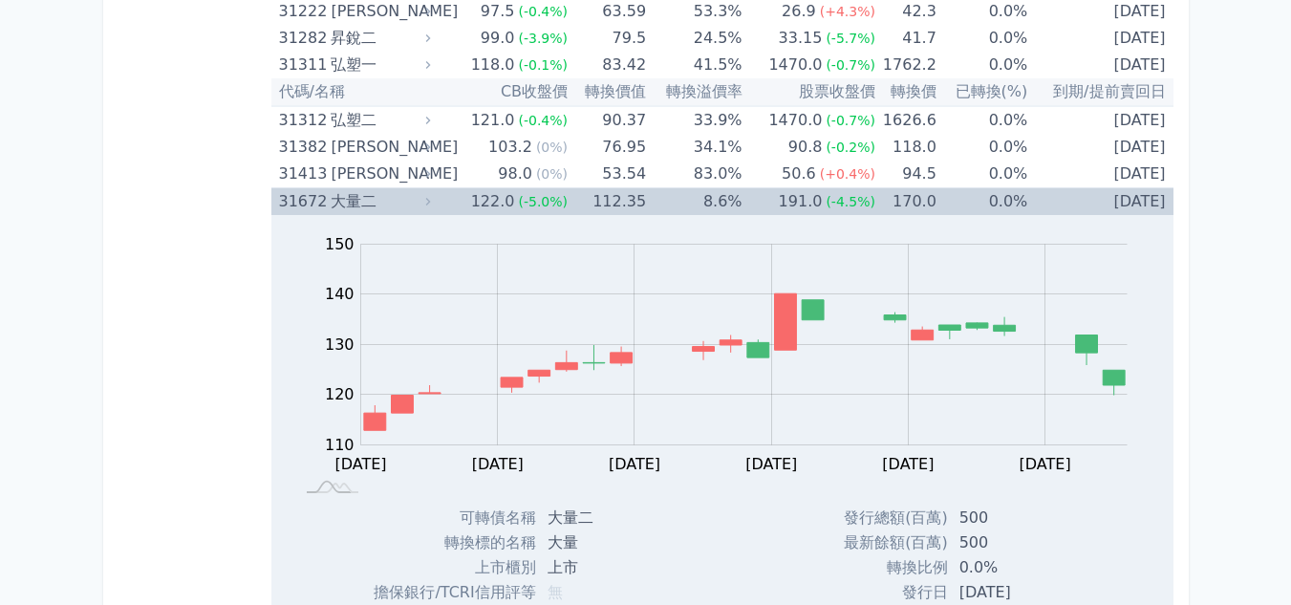
scroll to position [3248, 0]
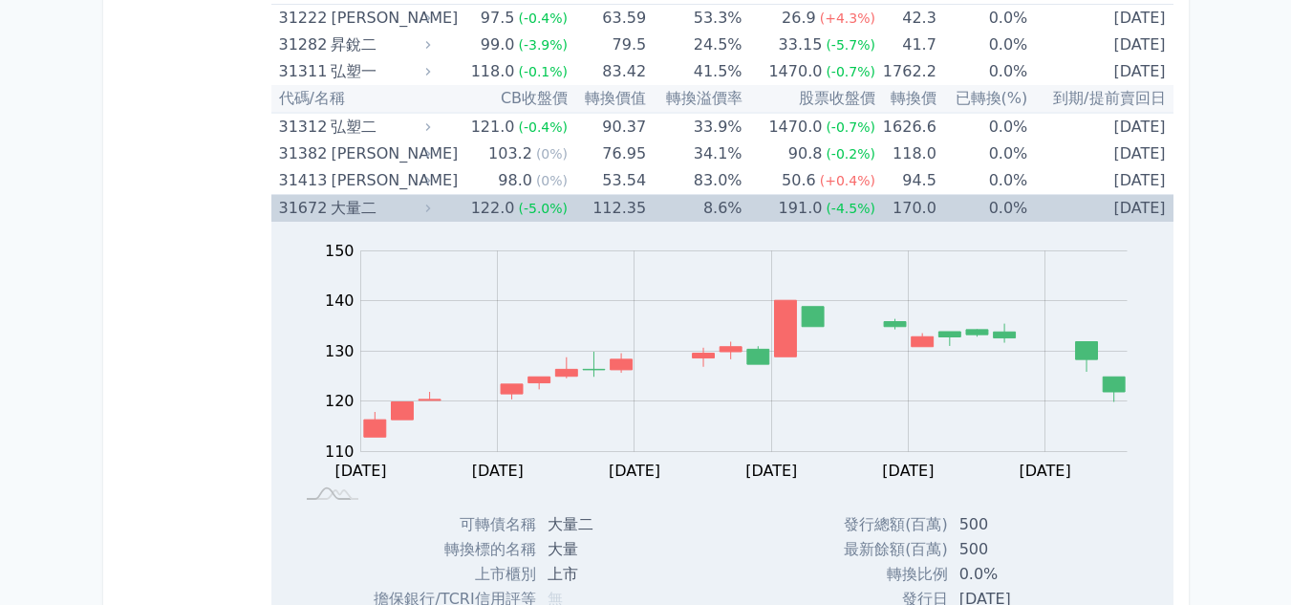
click at [337, 211] on div "大量二" at bounding box center [379, 208] width 96 height 27
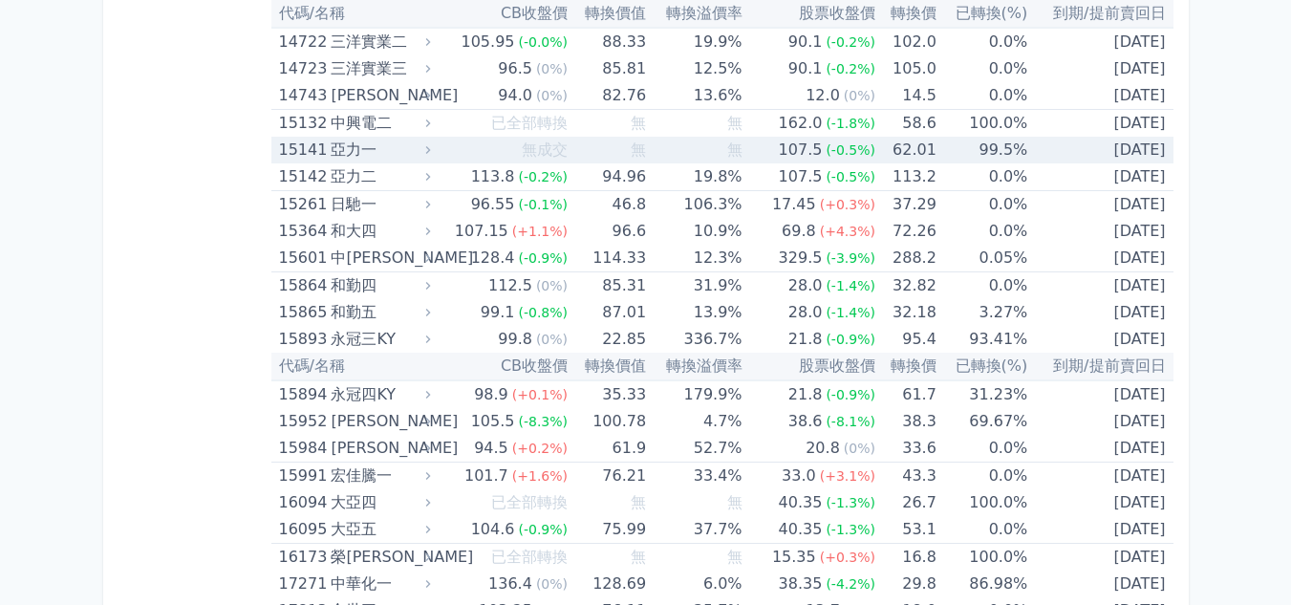
scroll to position [777, 0]
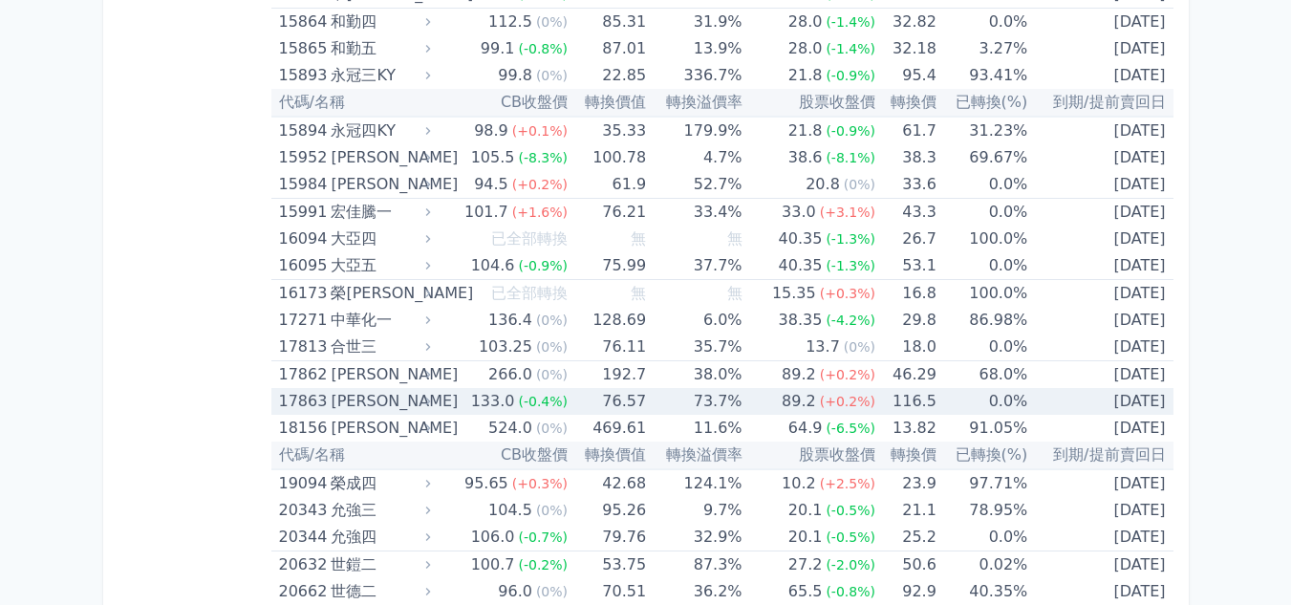
click at [822, 398] on span "(+0.2%)" at bounding box center [847, 401] width 55 height 15
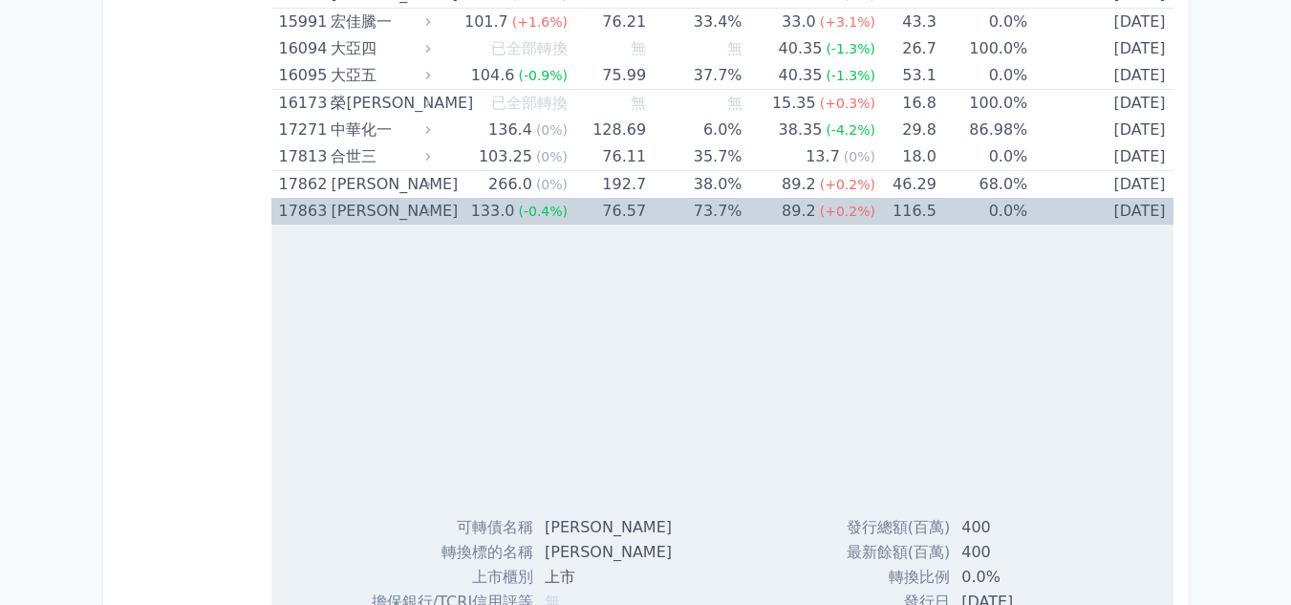
scroll to position [872, 0]
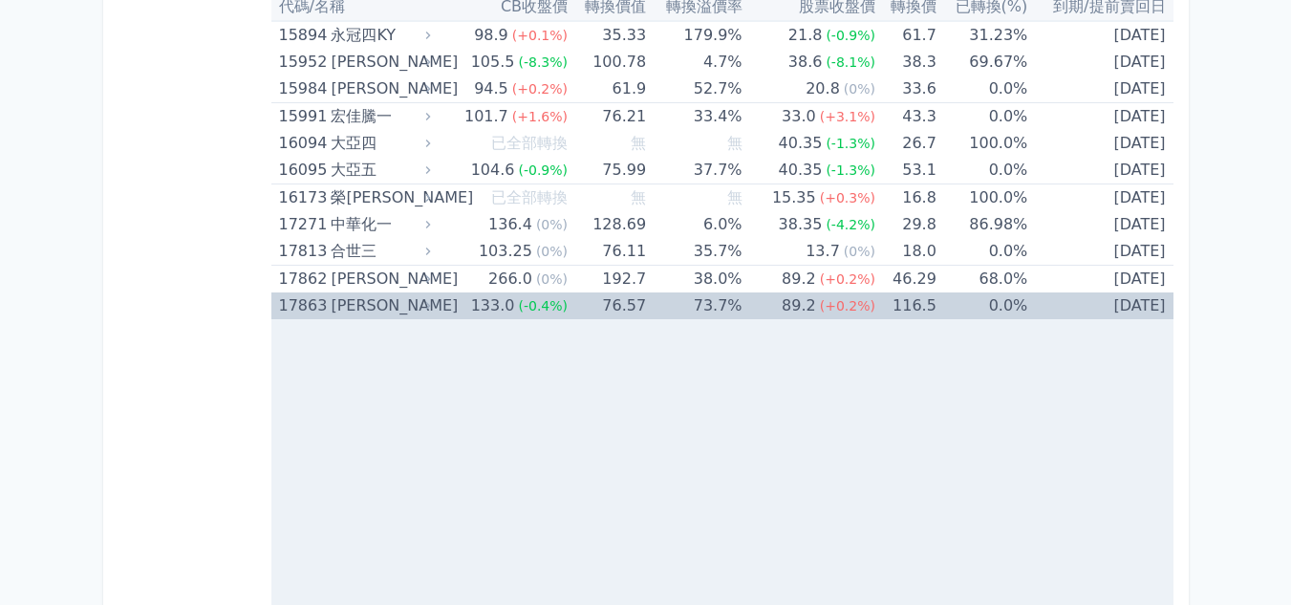
click at [822, 315] on div "(+0.2%)" at bounding box center [847, 305] width 55 height 27
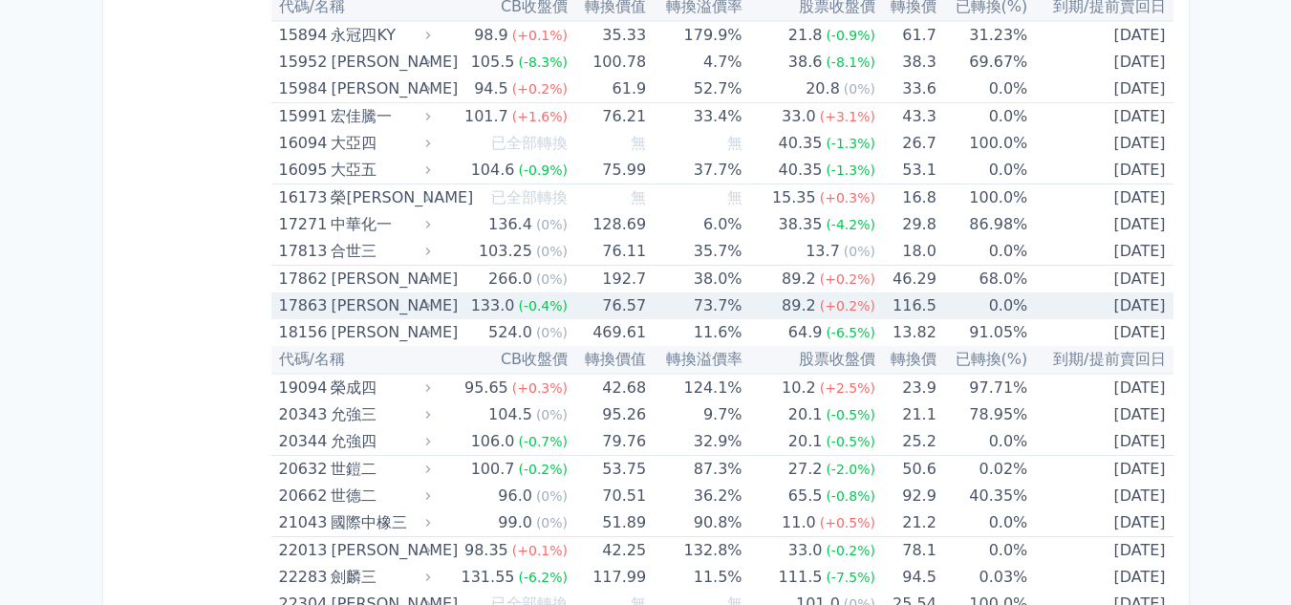
click at [556, 305] on span "(-0.4%)" at bounding box center [543, 305] width 50 height 15
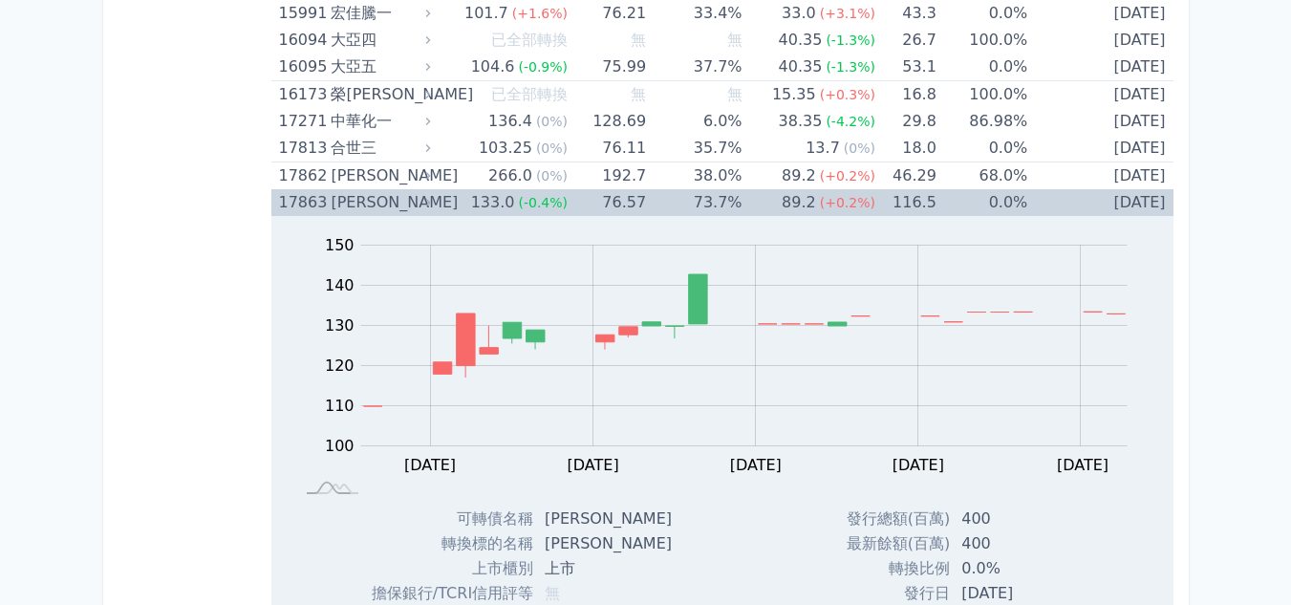
scroll to position [968, 0]
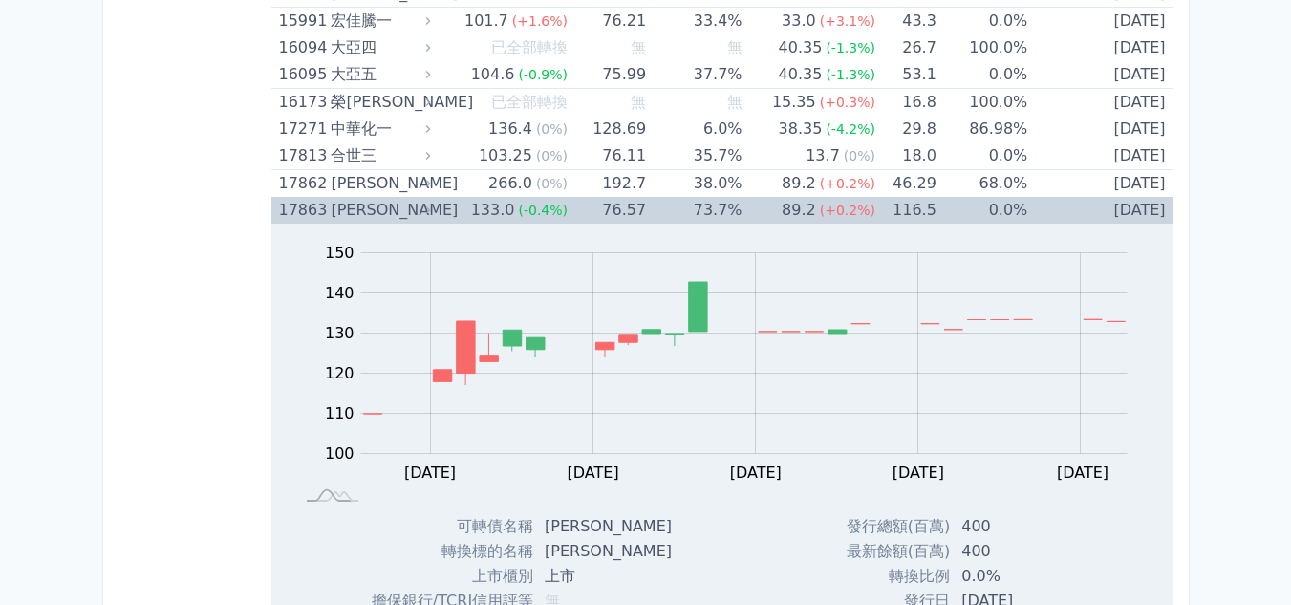
click at [377, 205] on div "[PERSON_NAME]" at bounding box center [379, 210] width 96 height 27
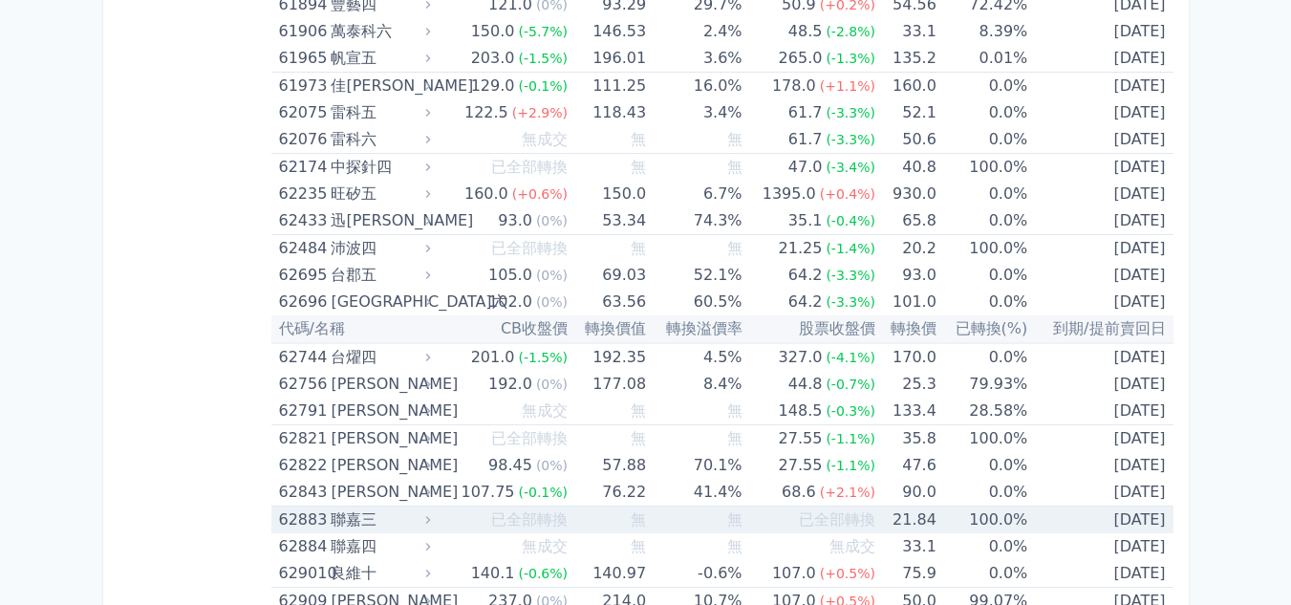
scroll to position [7941, 0]
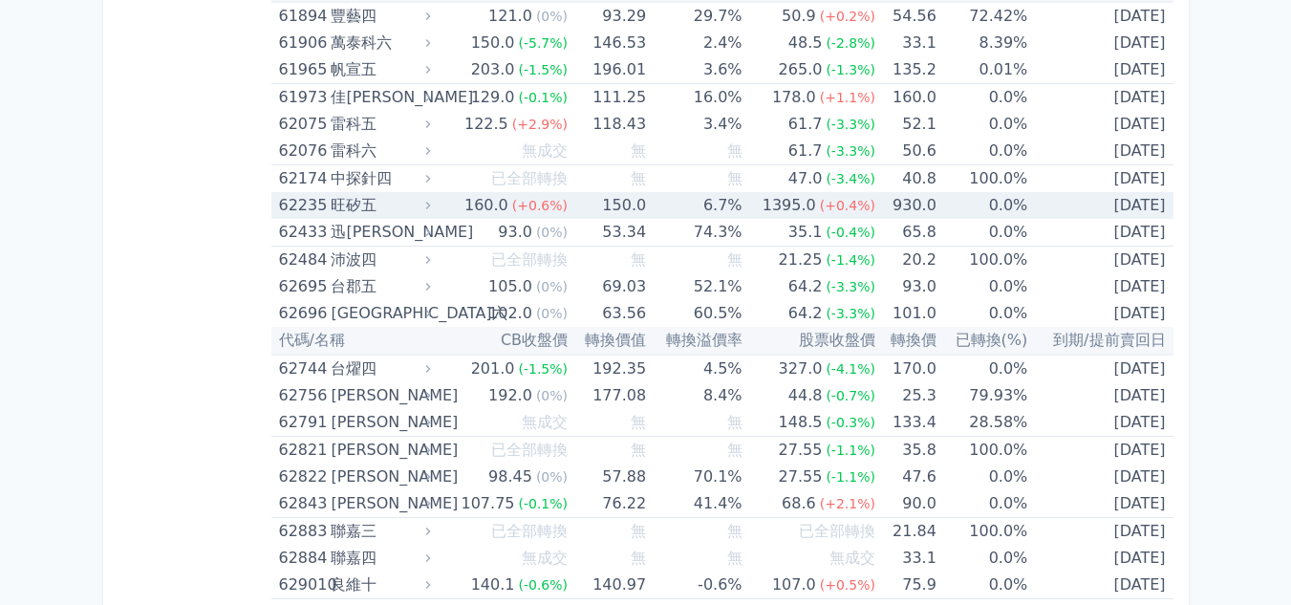
click at [472, 207] on div "160.0" at bounding box center [486, 205] width 52 height 27
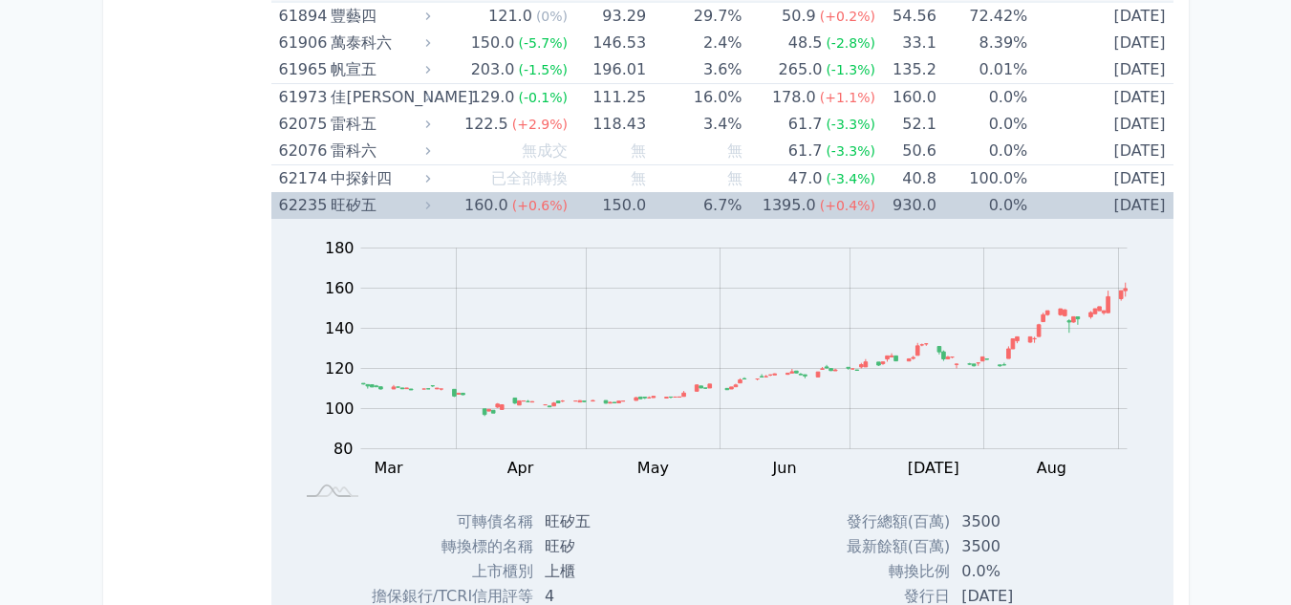
click at [472, 207] on div "160.0" at bounding box center [486, 205] width 52 height 27
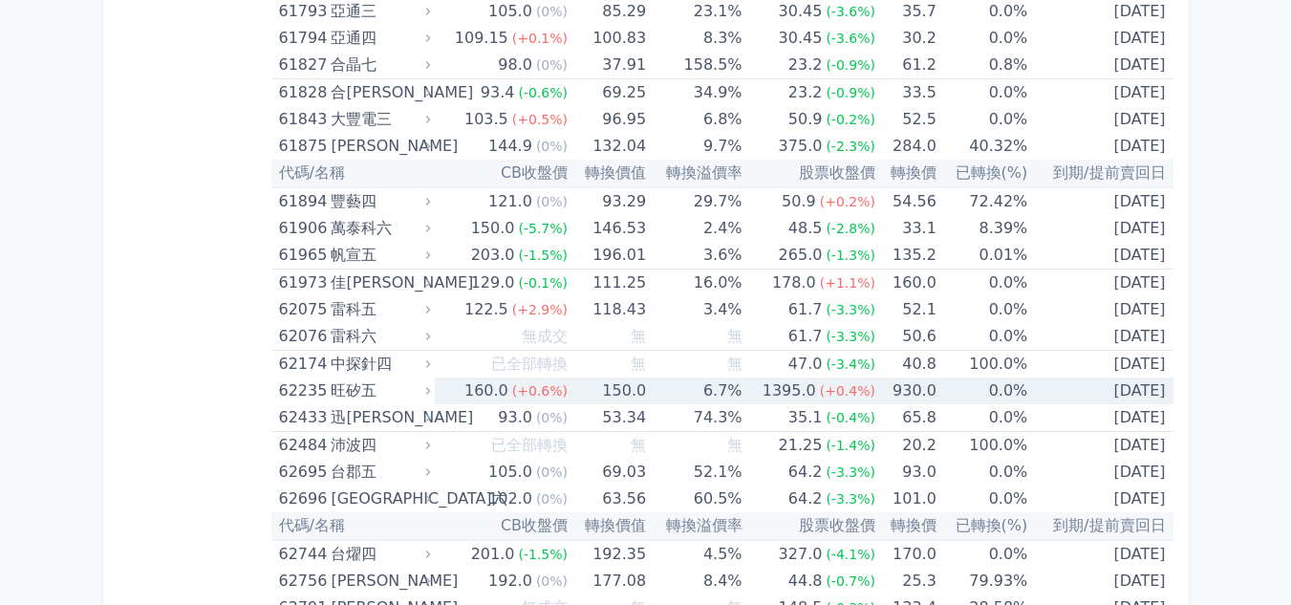
scroll to position [7750, 0]
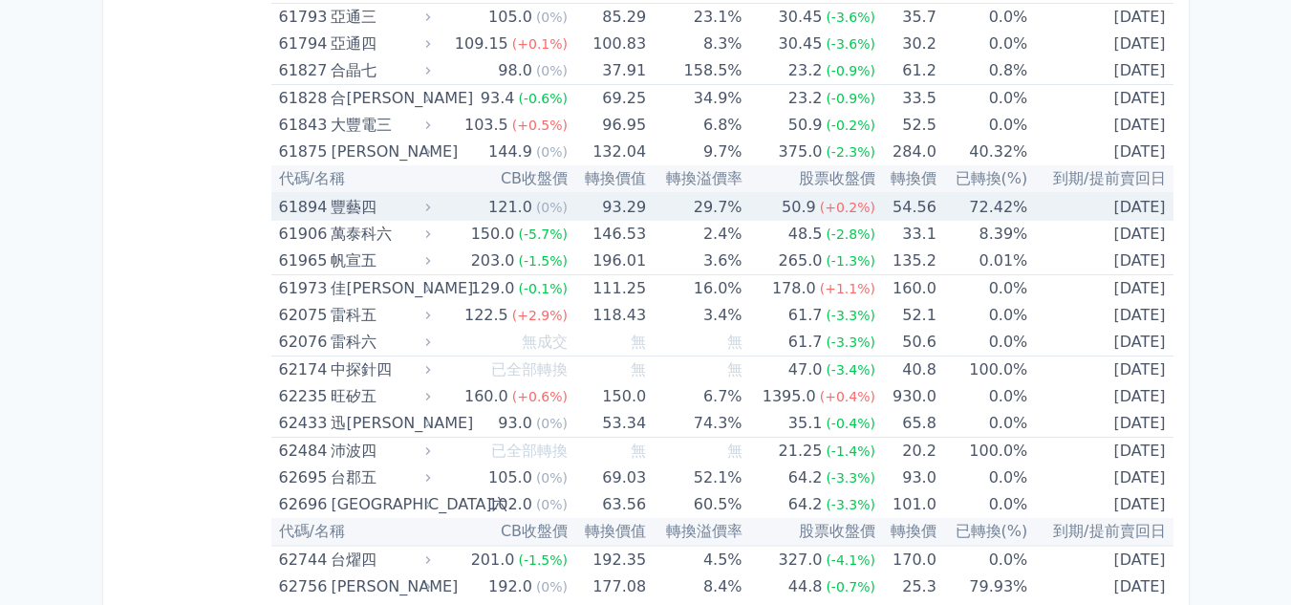
click at [435, 200] on div "61894 豐藝四" at bounding box center [357, 207] width 156 height 27
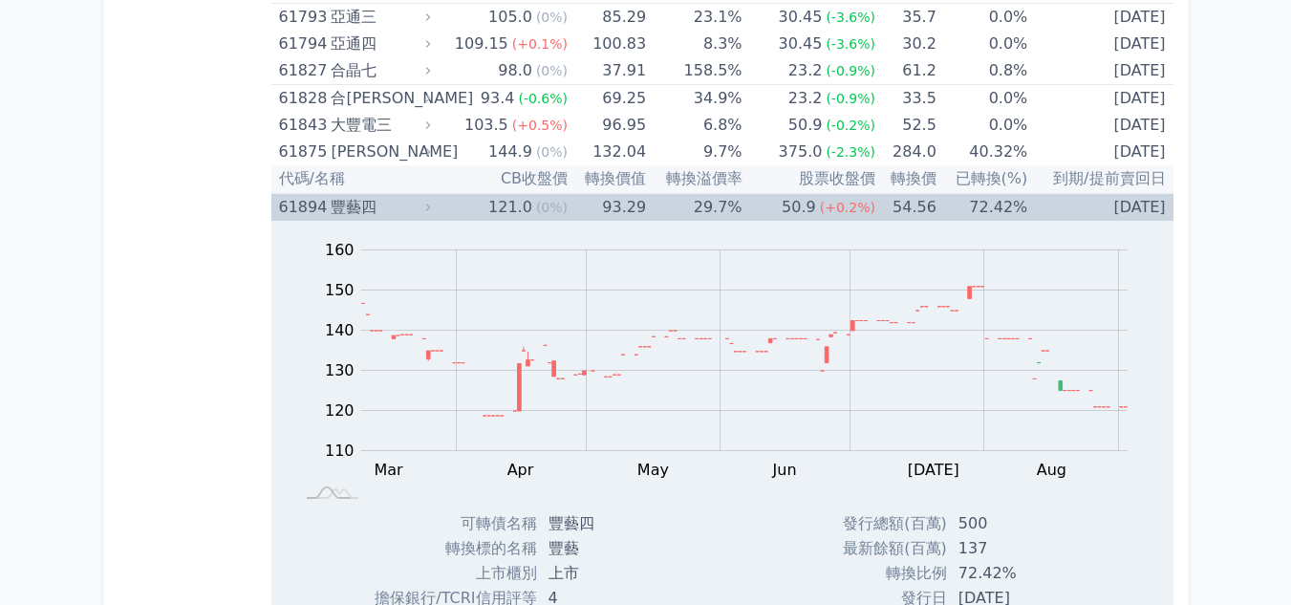
click at [429, 205] on icon at bounding box center [427, 207] width 13 height 13
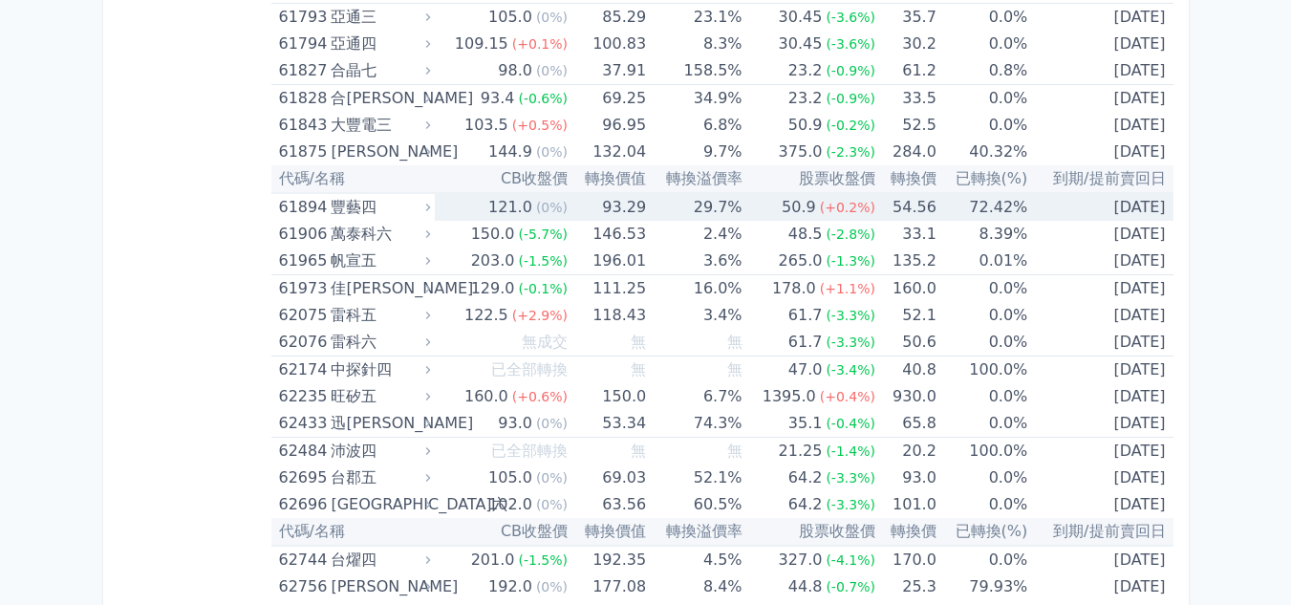
click at [429, 205] on icon at bounding box center [427, 207] width 13 height 13
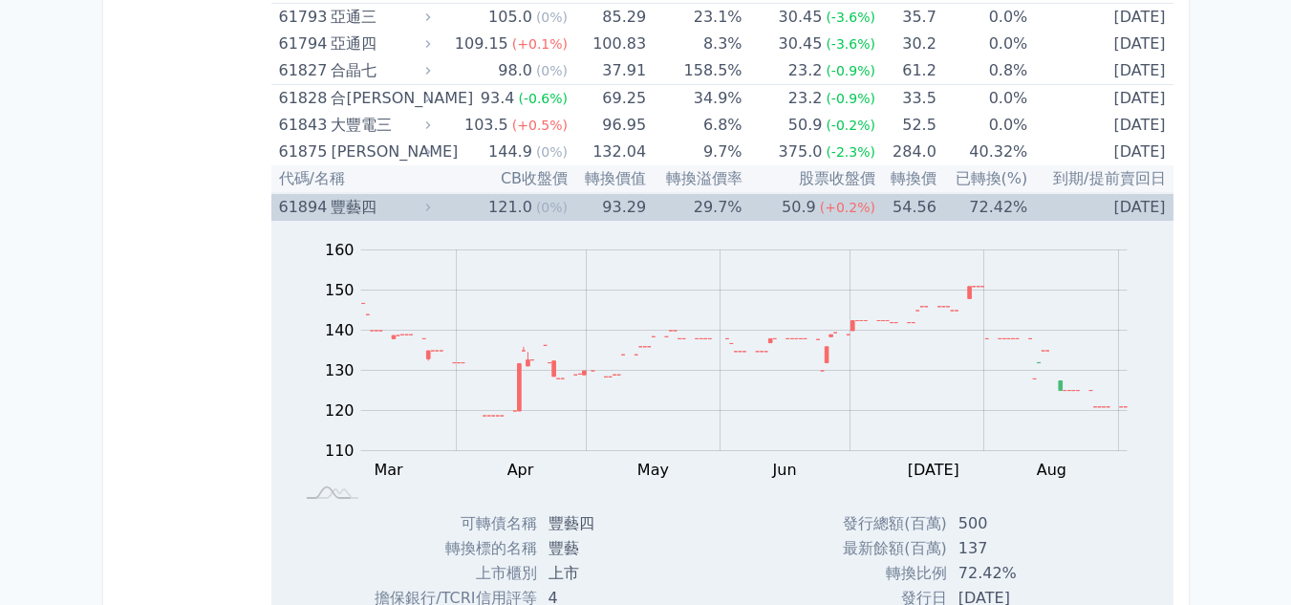
click at [429, 205] on icon at bounding box center [427, 207] width 13 height 13
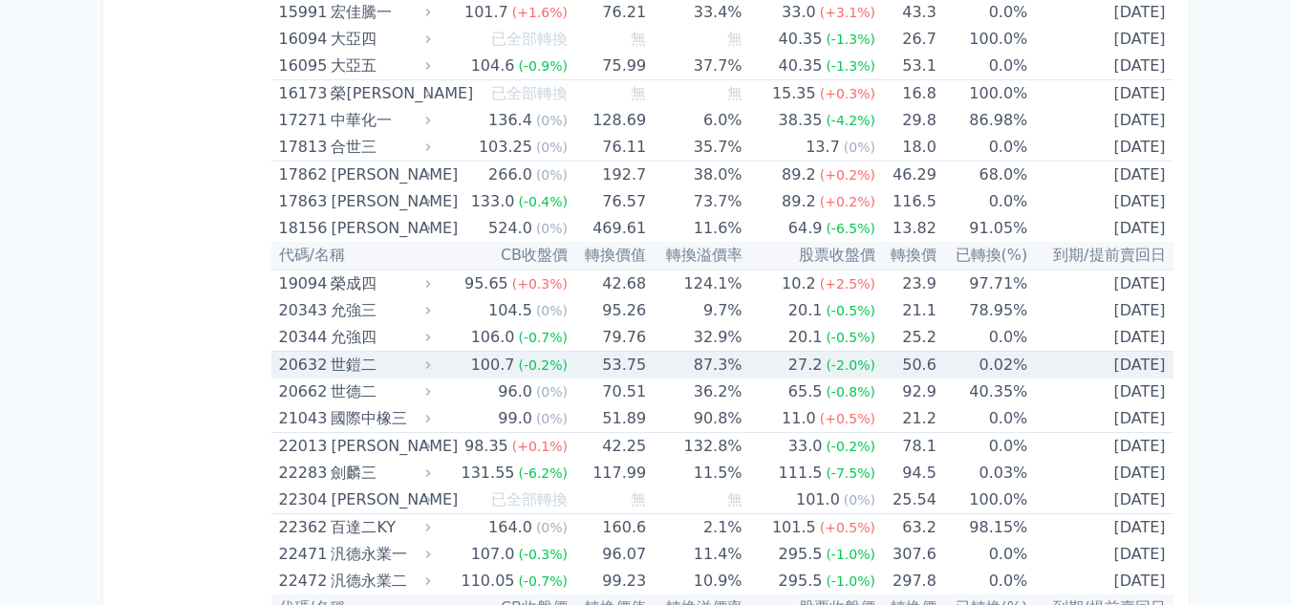
scroll to position [875, 0]
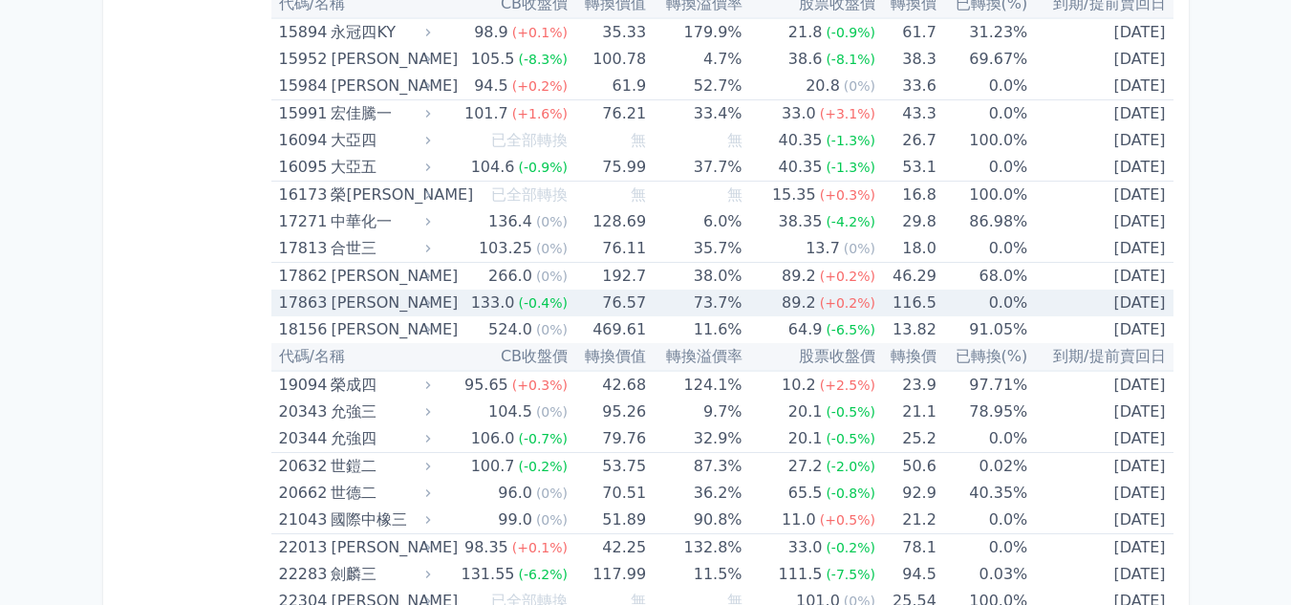
click at [407, 305] on div "[PERSON_NAME]" at bounding box center [379, 302] width 96 height 27
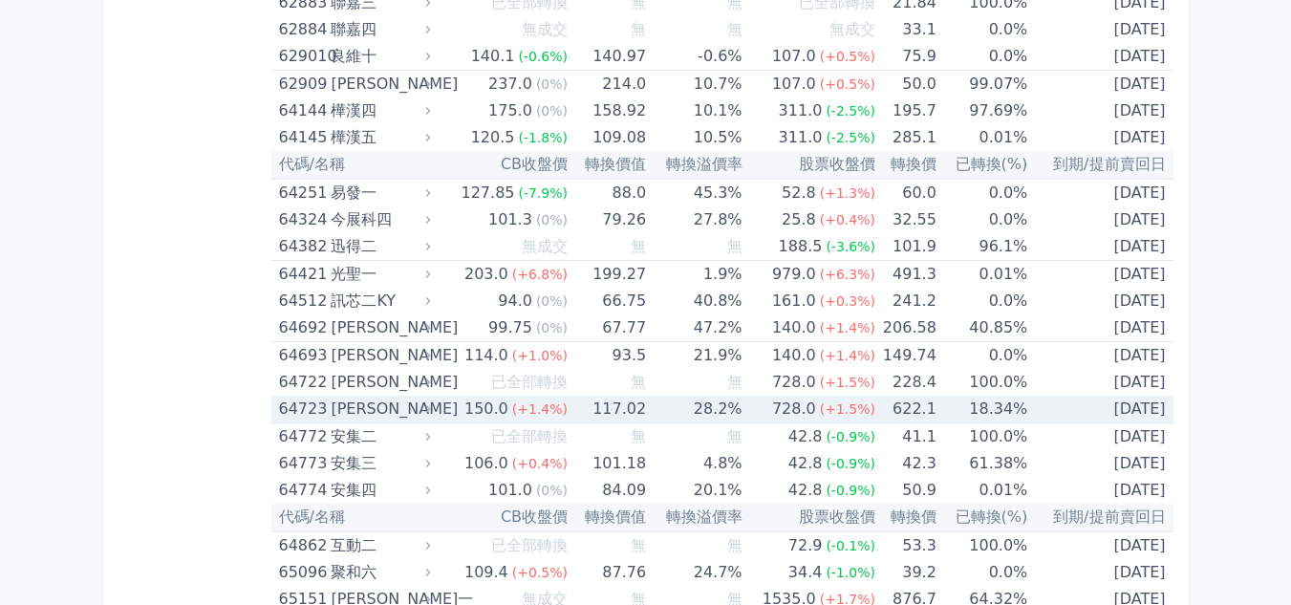
scroll to position [9186, 0]
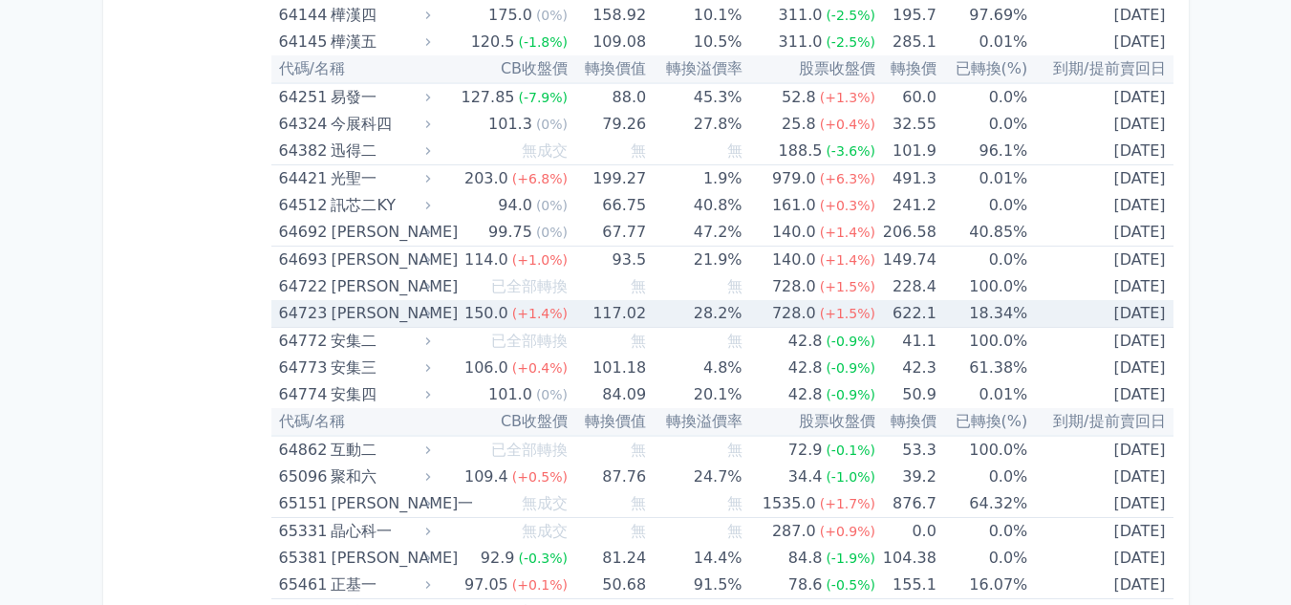
click at [584, 312] on td "117.02" at bounding box center [606, 314] width 78 height 28
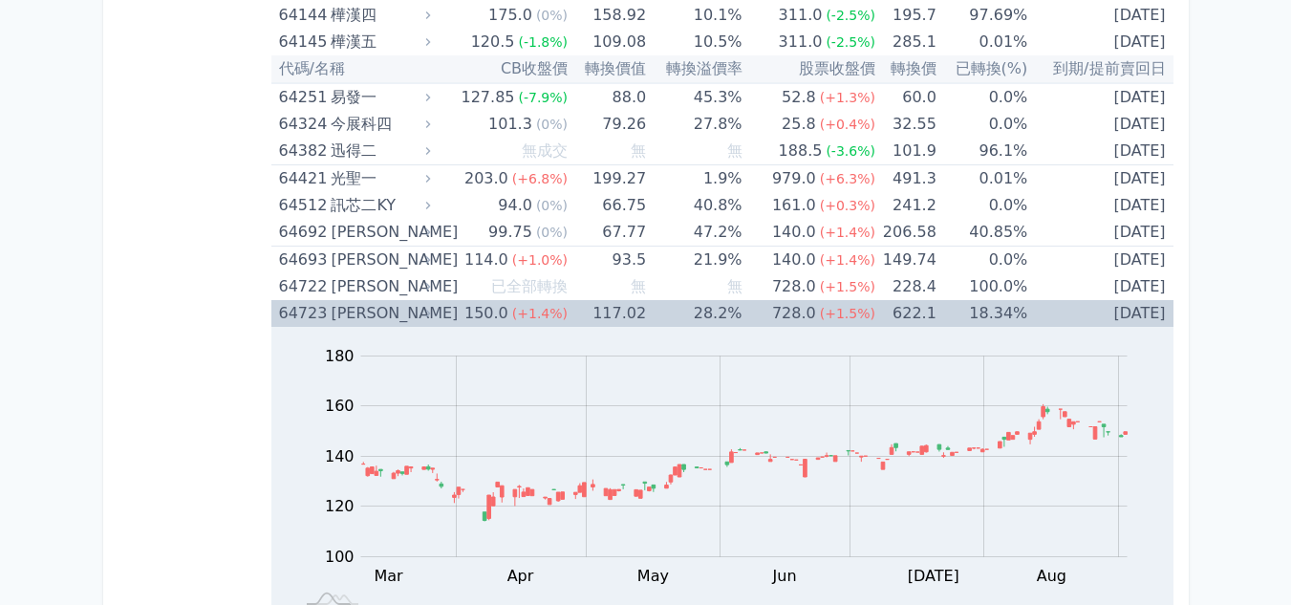
click at [584, 312] on td "117.02" at bounding box center [606, 313] width 78 height 27
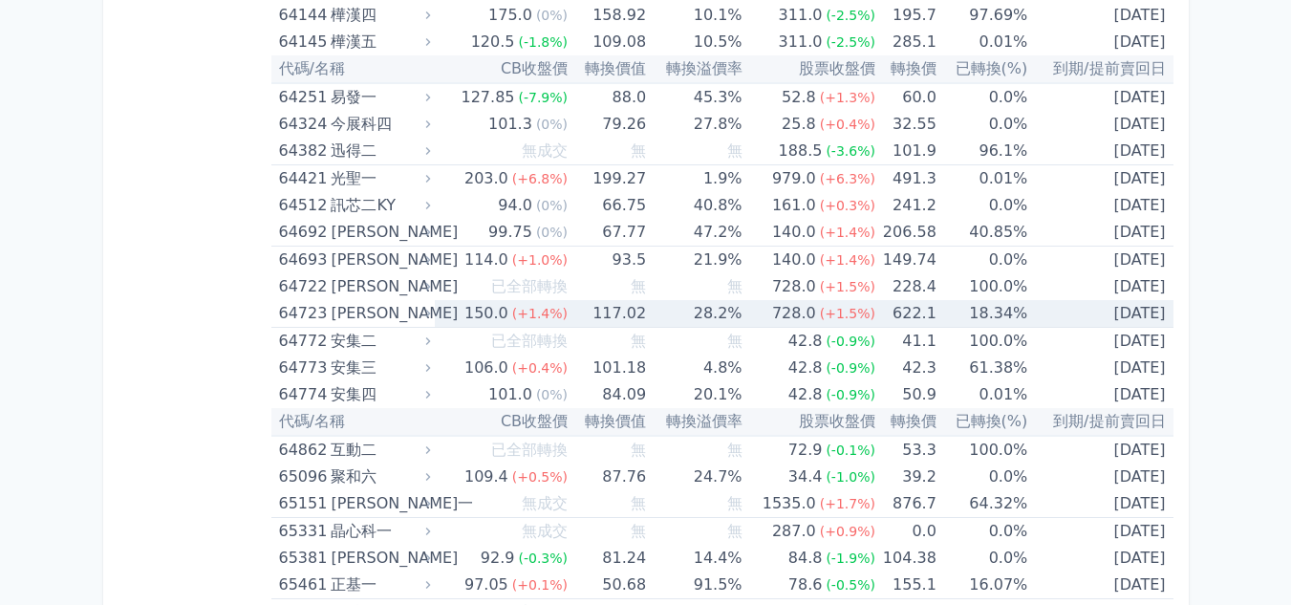
click at [584, 312] on td "117.02" at bounding box center [606, 314] width 78 height 28
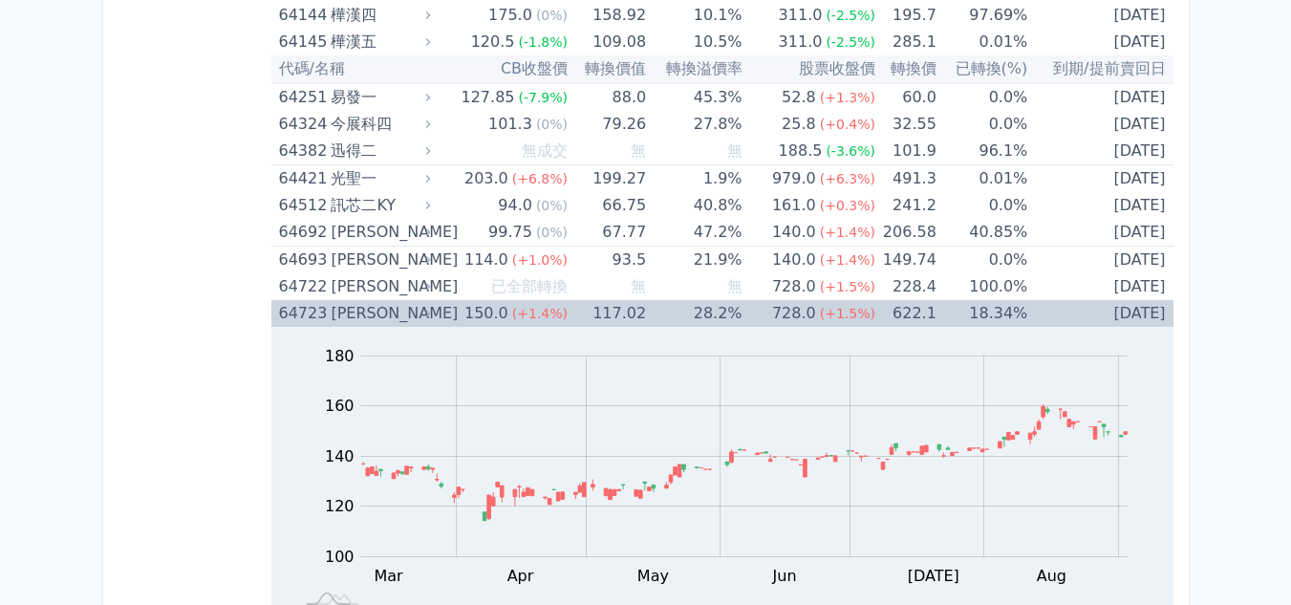
click at [584, 312] on td "117.02" at bounding box center [606, 313] width 78 height 27
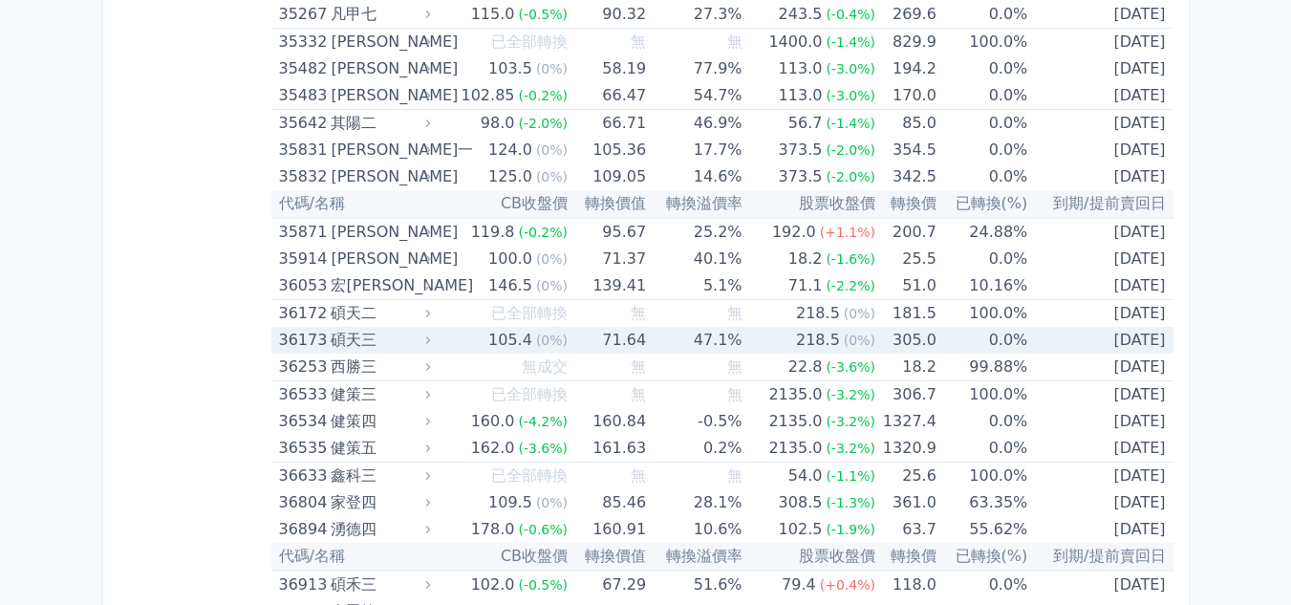
scroll to position [4791, 0]
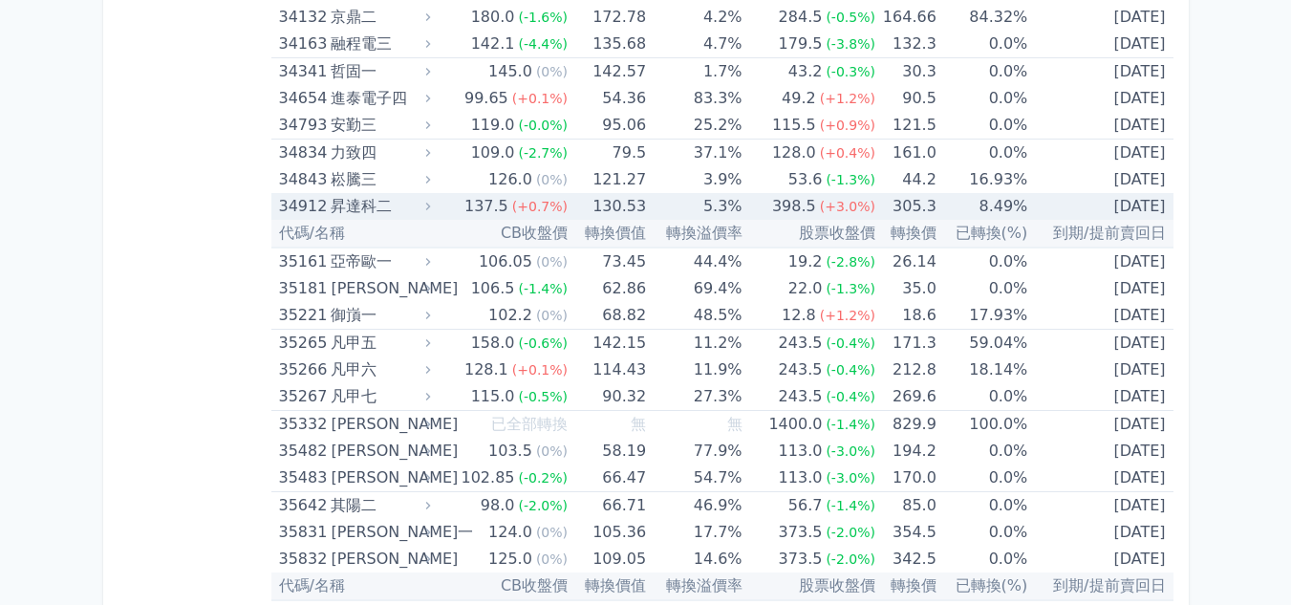
click at [299, 195] on div "34912" at bounding box center [303, 206] width 48 height 27
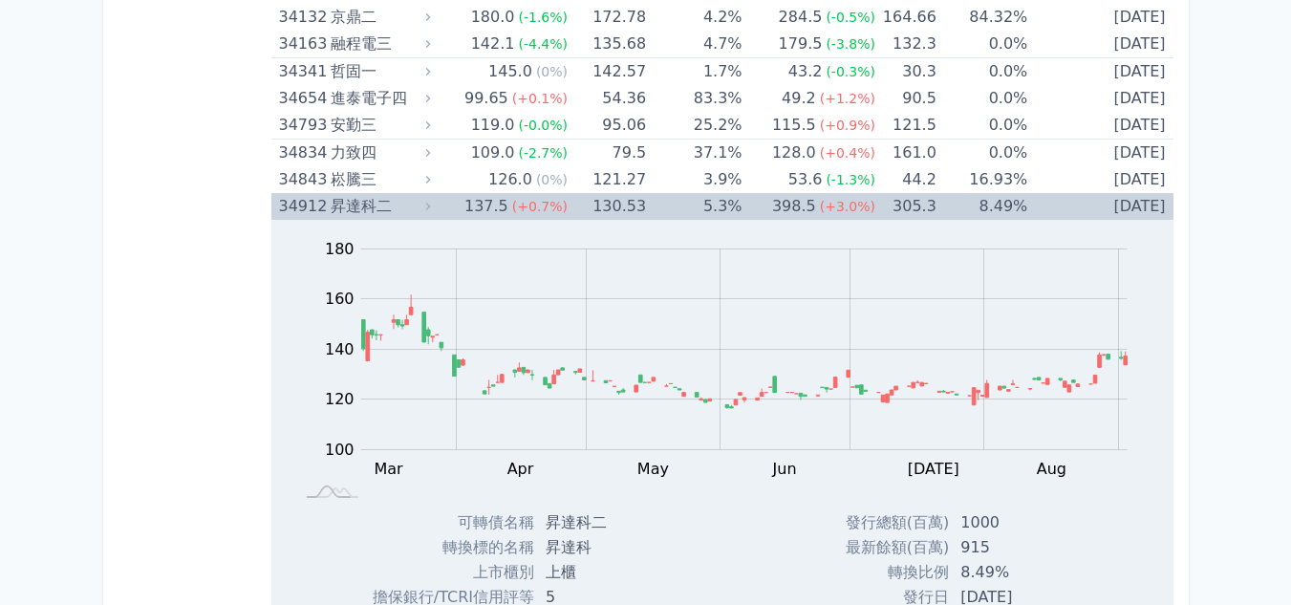
click at [967, 203] on td "8.49%" at bounding box center [981, 206] width 91 height 27
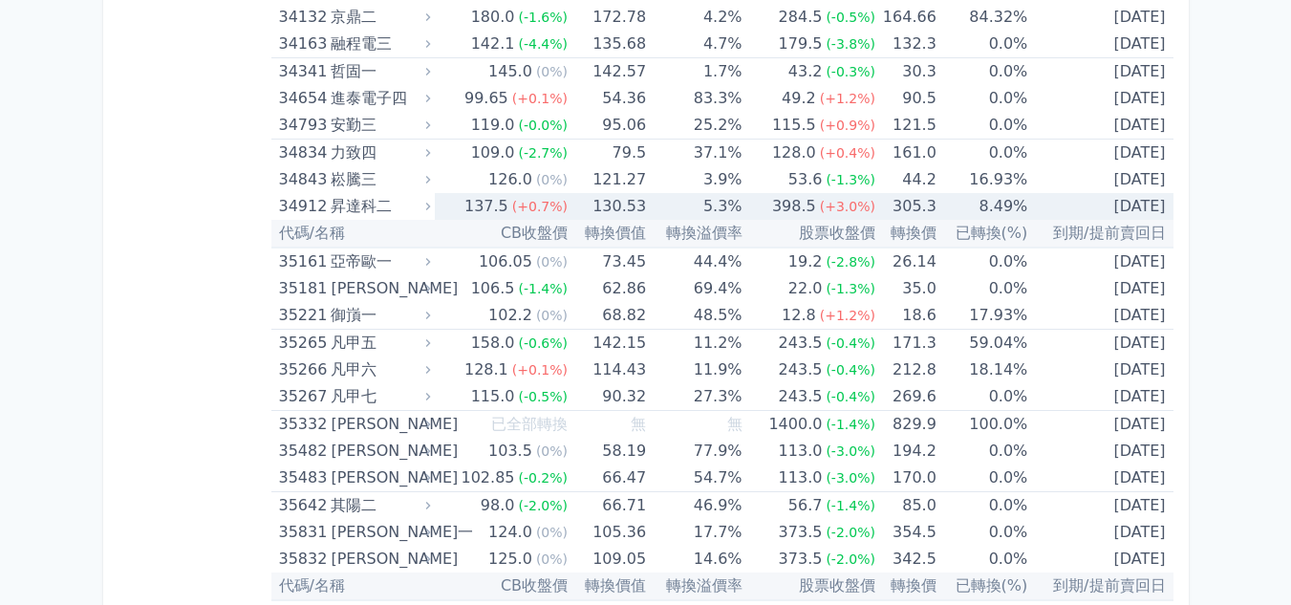
click at [967, 203] on td "8.49%" at bounding box center [981, 206] width 91 height 27
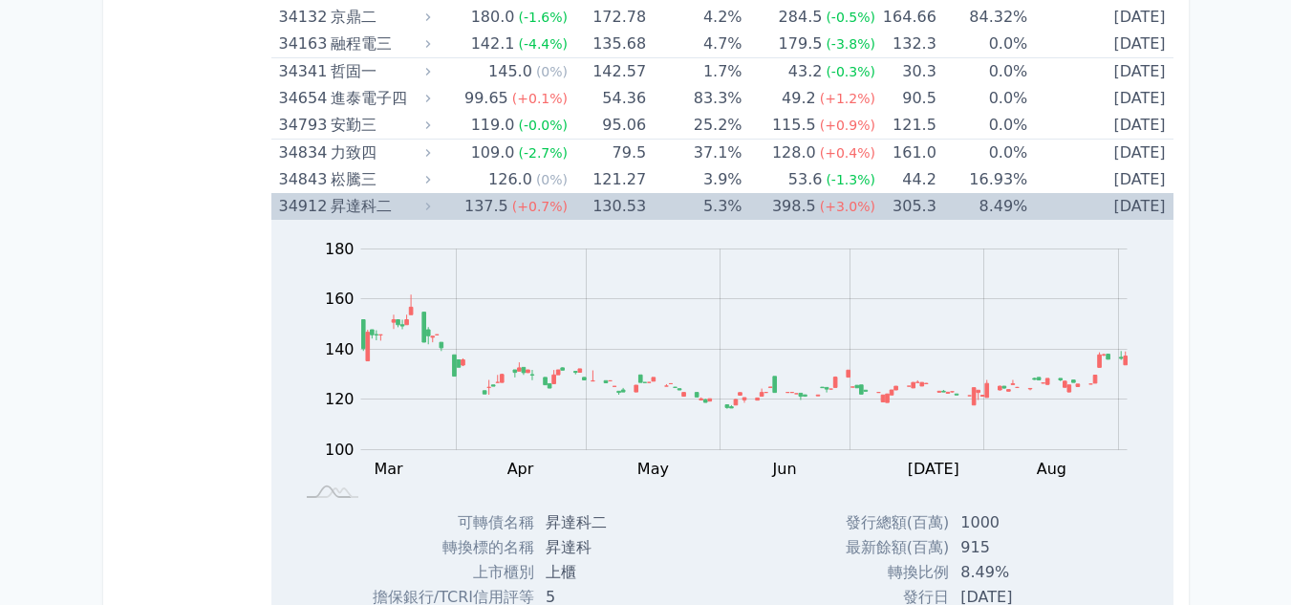
click at [967, 203] on td "8.49%" at bounding box center [981, 206] width 91 height 27
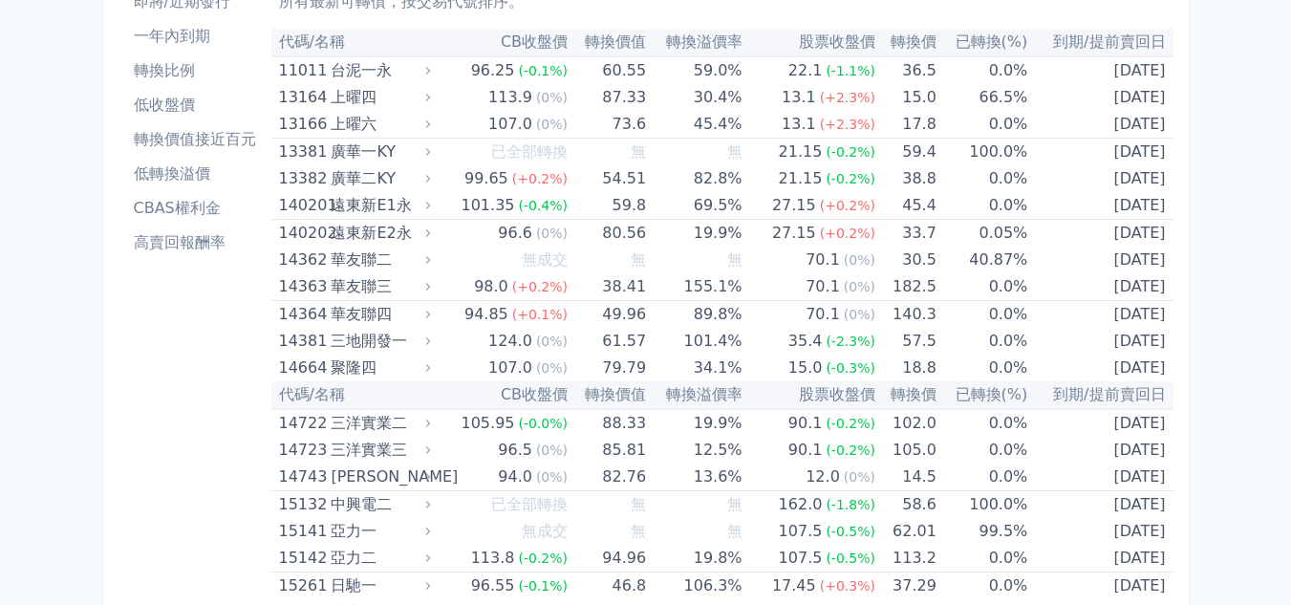
scroll to position [0, 0]
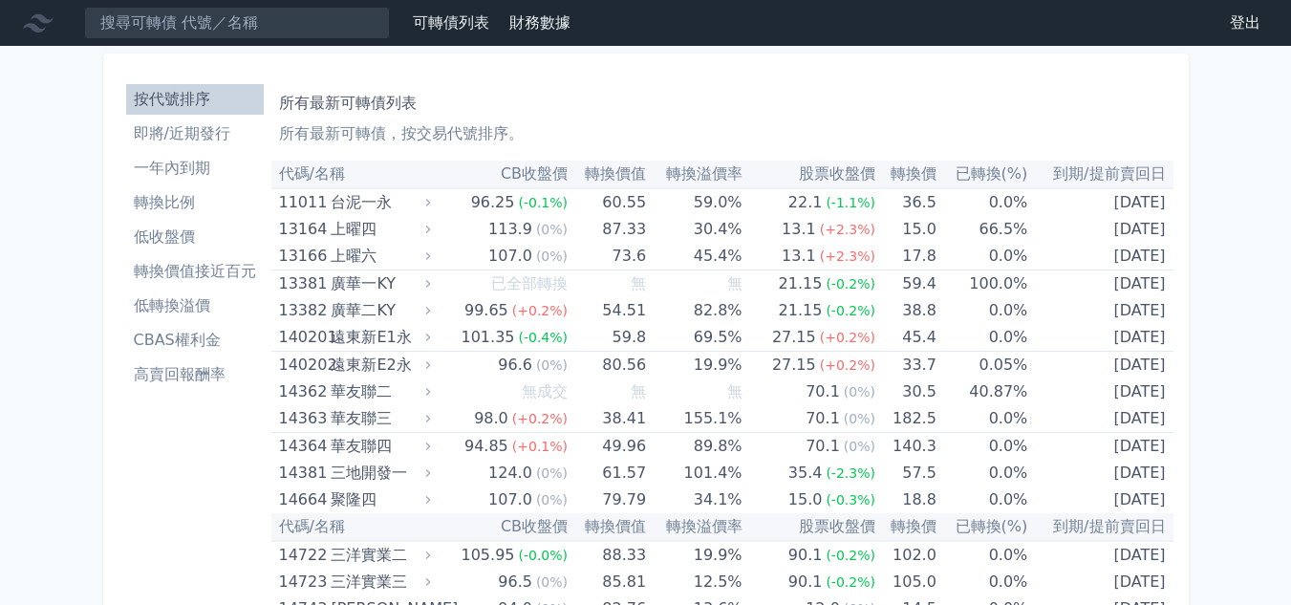
click at [193, 132] on li "即將/近期發行" at bounding box center [195, 133] width 138 height 23
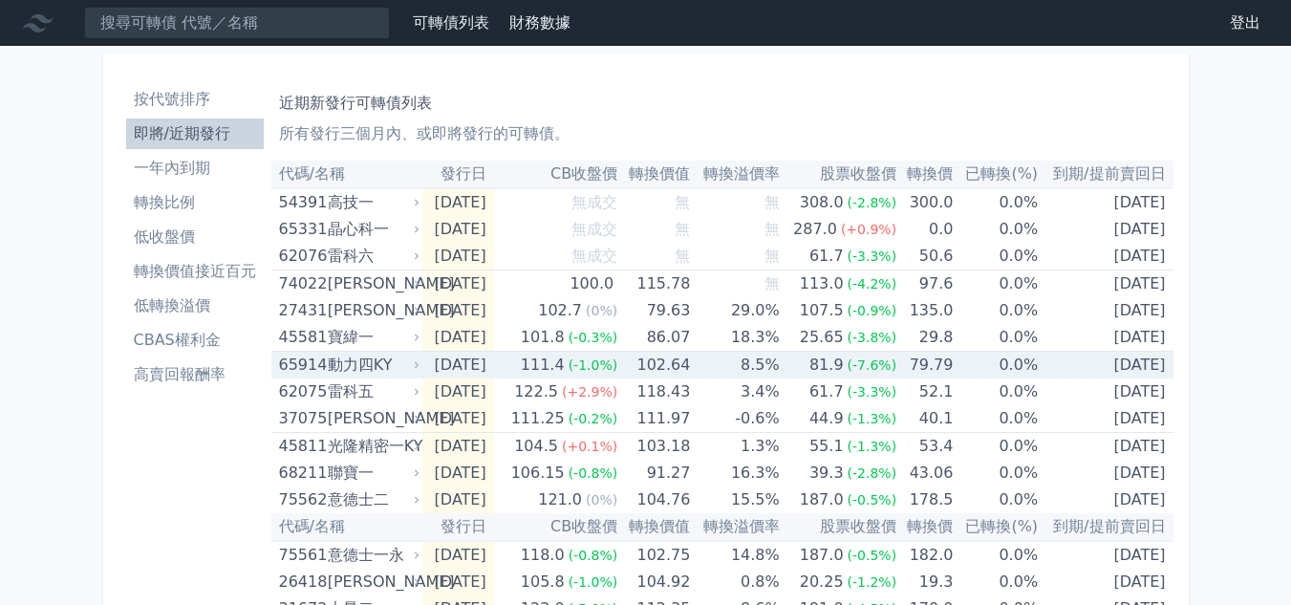
click at [463, 355] on td "[DATE]" at bounding box center [457, 366] width 71 height 28
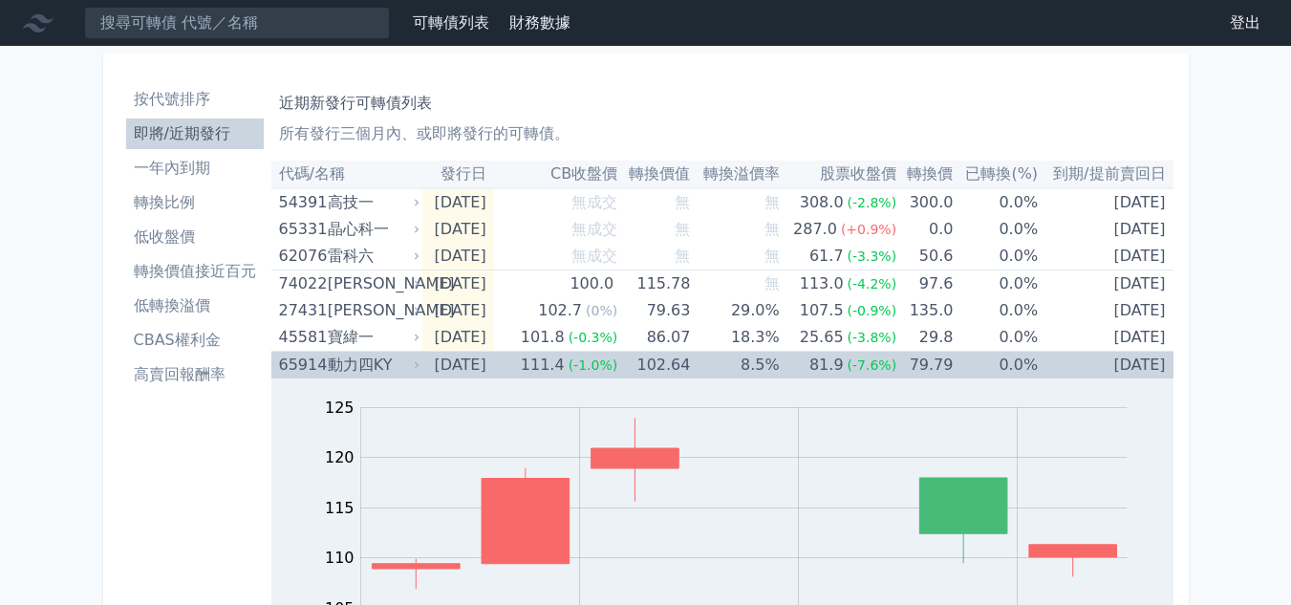
click at [448, 367] on td "[DATE]" at bounding box center [457, 366] width 71 height 28
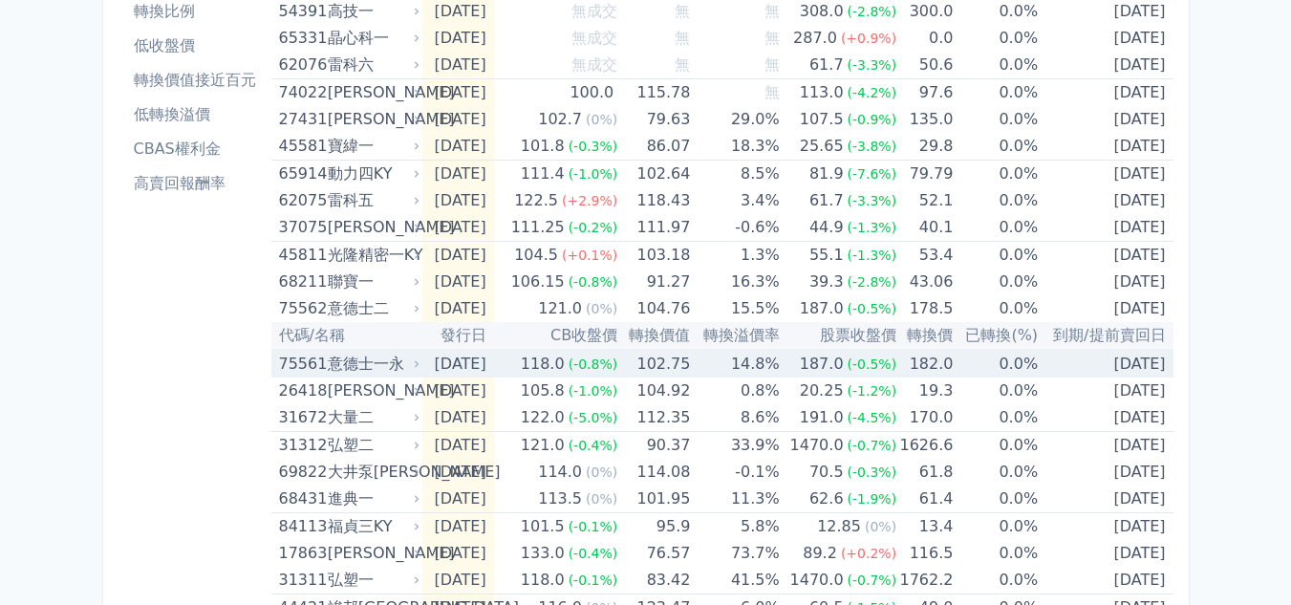
scroll to position [287, 0]
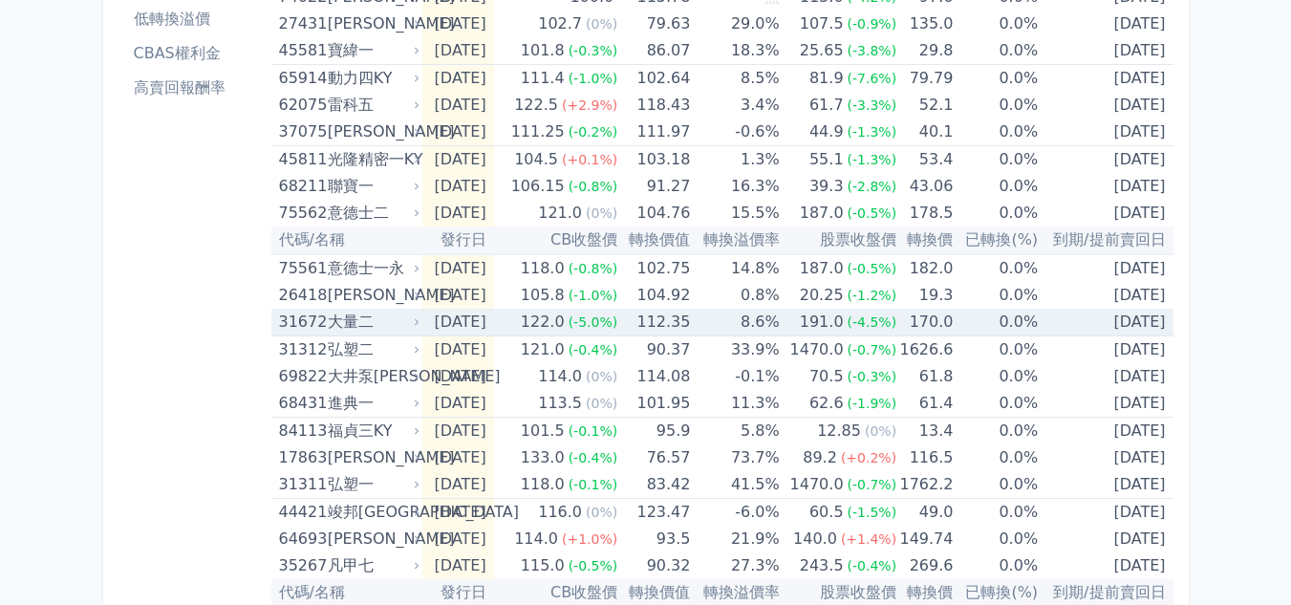
click at [471, 322] on td "[DATE]" at bounding box center [457, 323] width 71 height 28
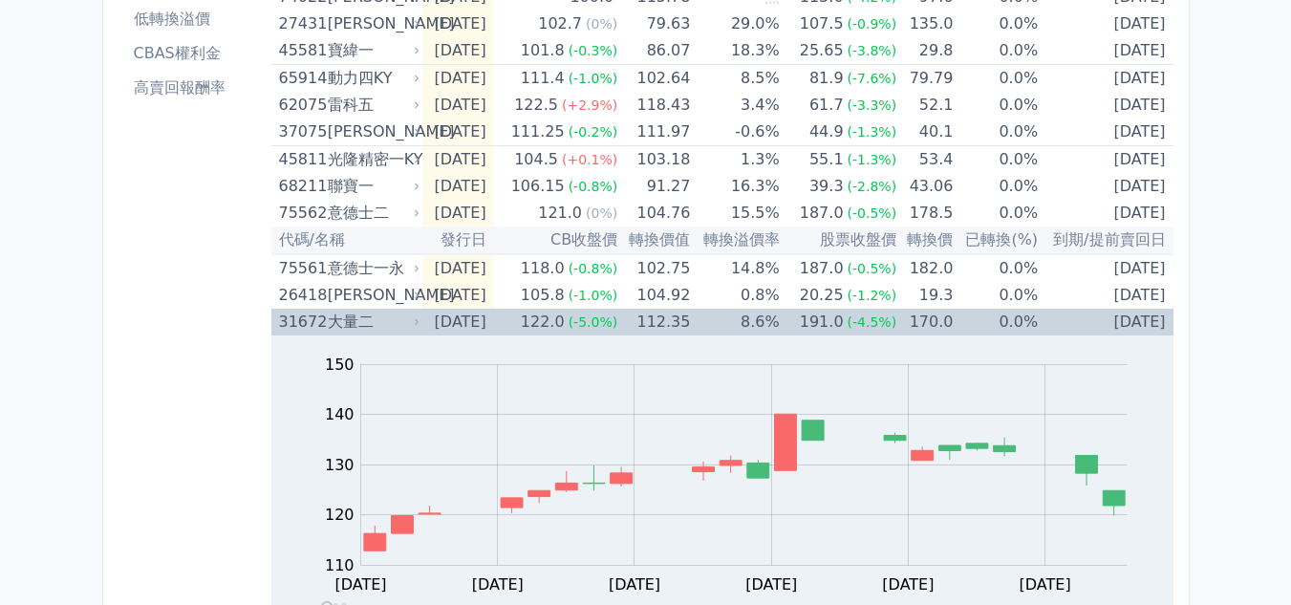
click at [471, 322] on td "[DATE]" at bounding box center [457, 322] width 71 height 27
